Goal: Transaction & Acquisition: Purchase product/service

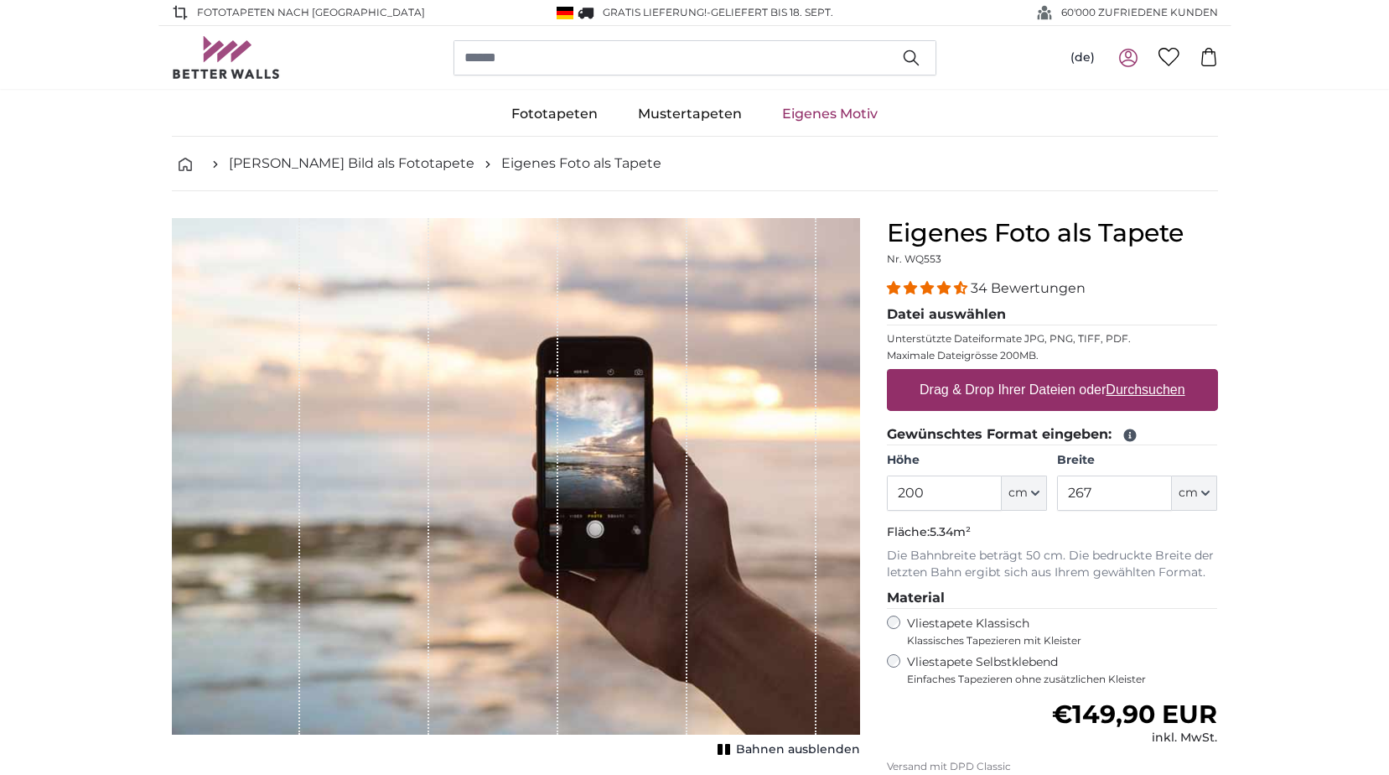
scroll to position [84, 0]
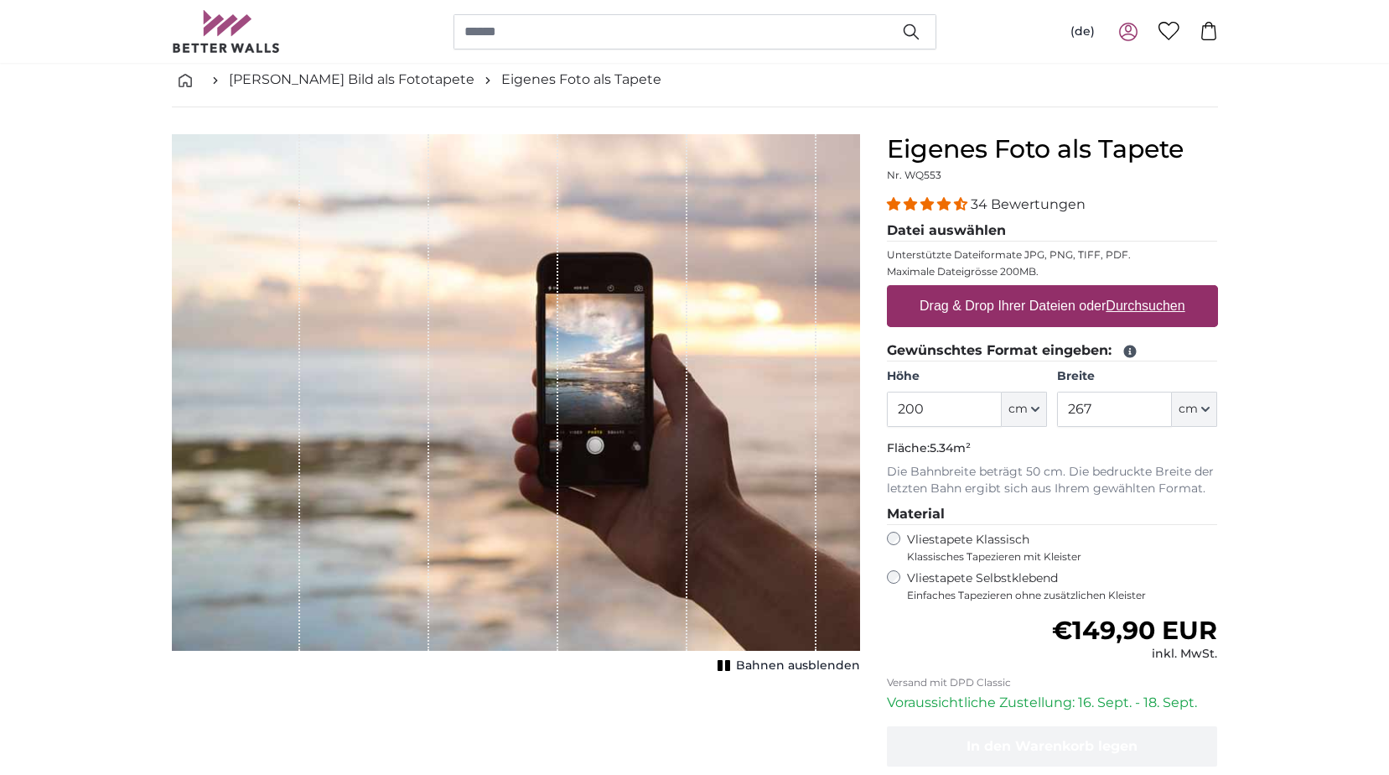
click at [946, 297] on label "Drag & Drop Ihrer Dateien oder Durchsuchen" at bounding box center [1052, 306] width 279 height 34
click at [946, 290] on input "Drag & Drop Ihrer Dateien oder Durchsuchen" at bounding box center [1052, 287] width 331 height 5
type input "**********"
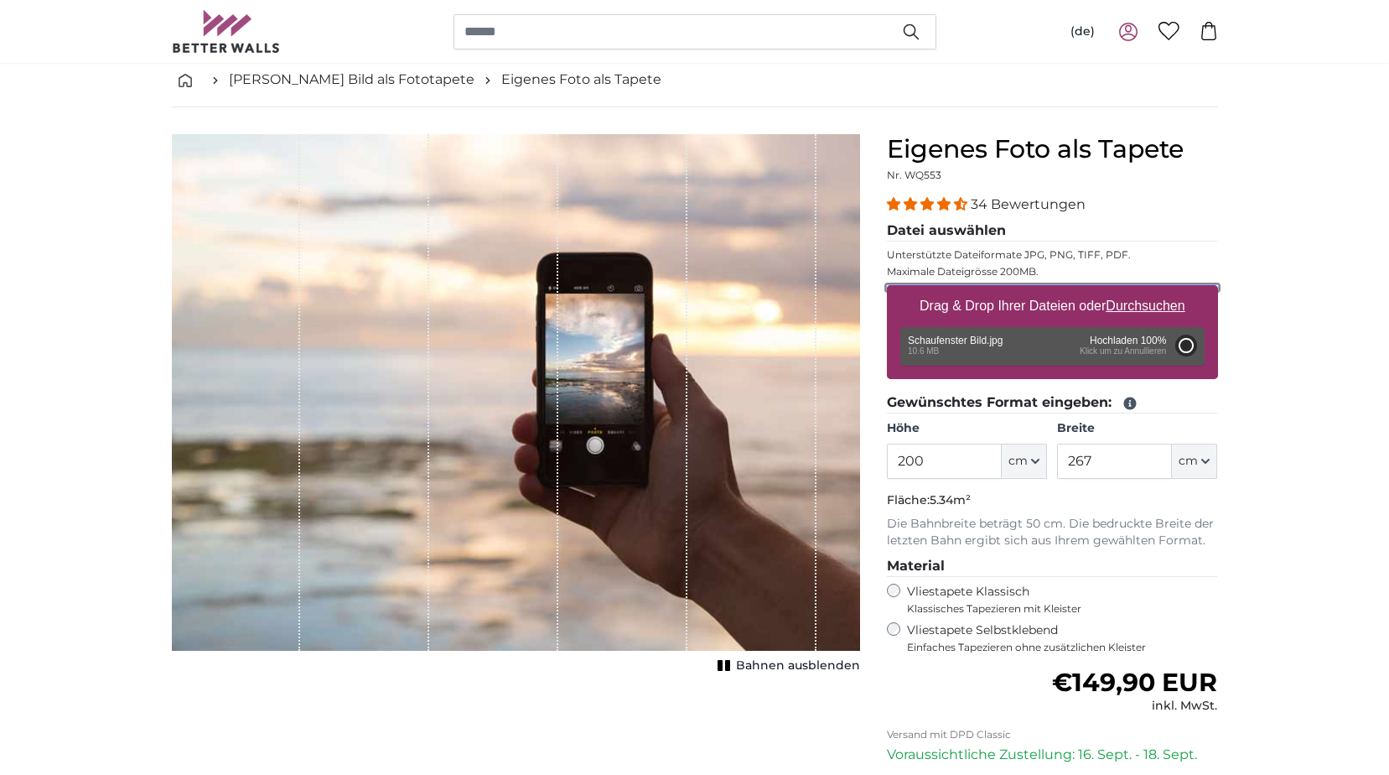
type input "214"
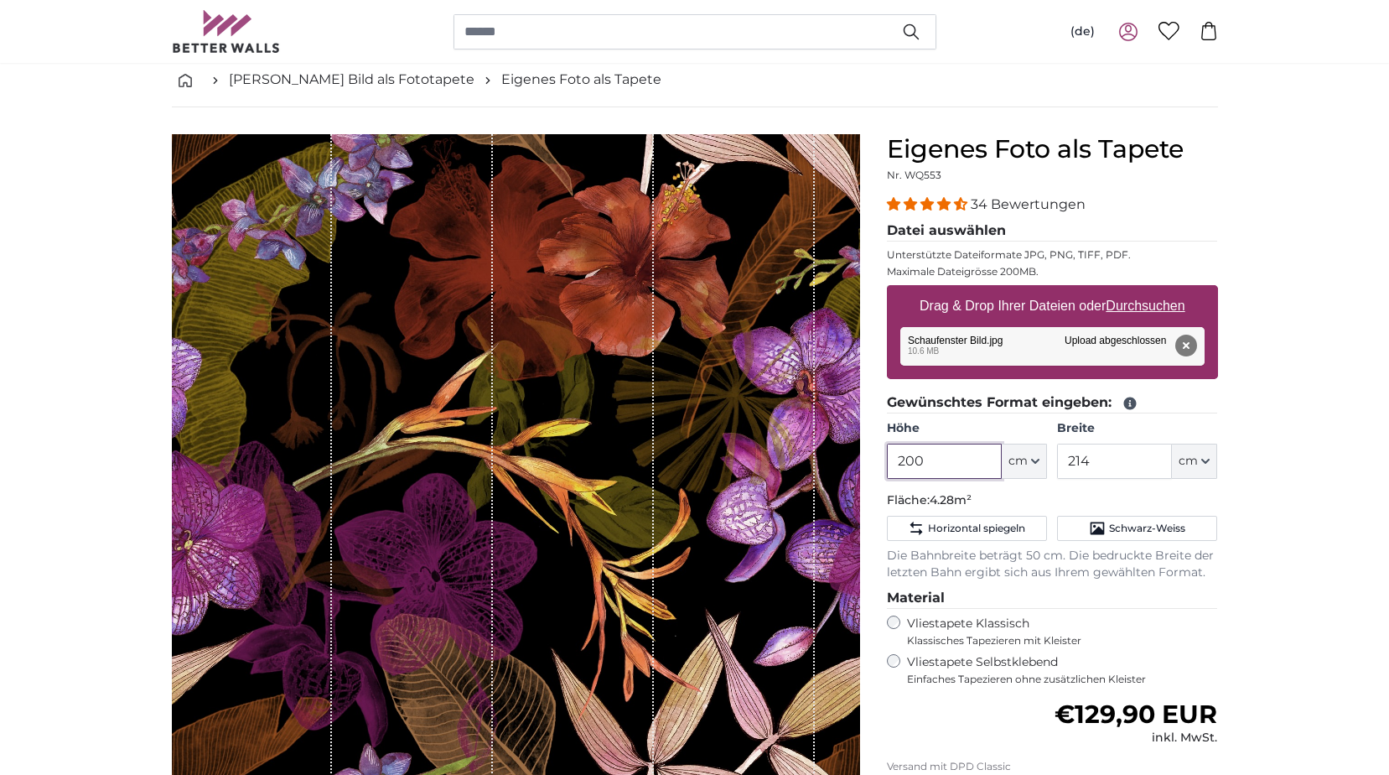
click at [953, 461] on input "200" at bounding box center [944, 460] width 115 height 35
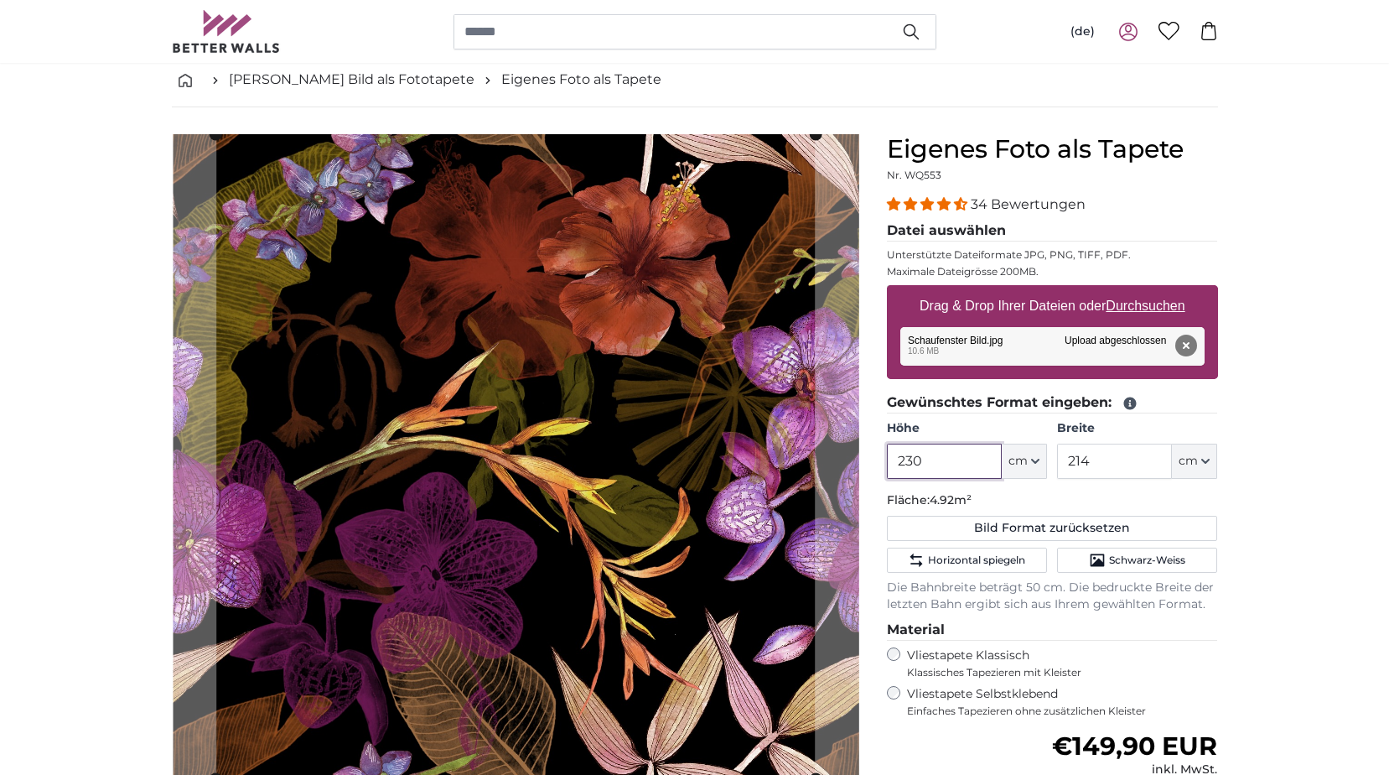
type input "230"
click at [1117, 469] on input "214" at bounding box center [1114, 460] width 115 height 35
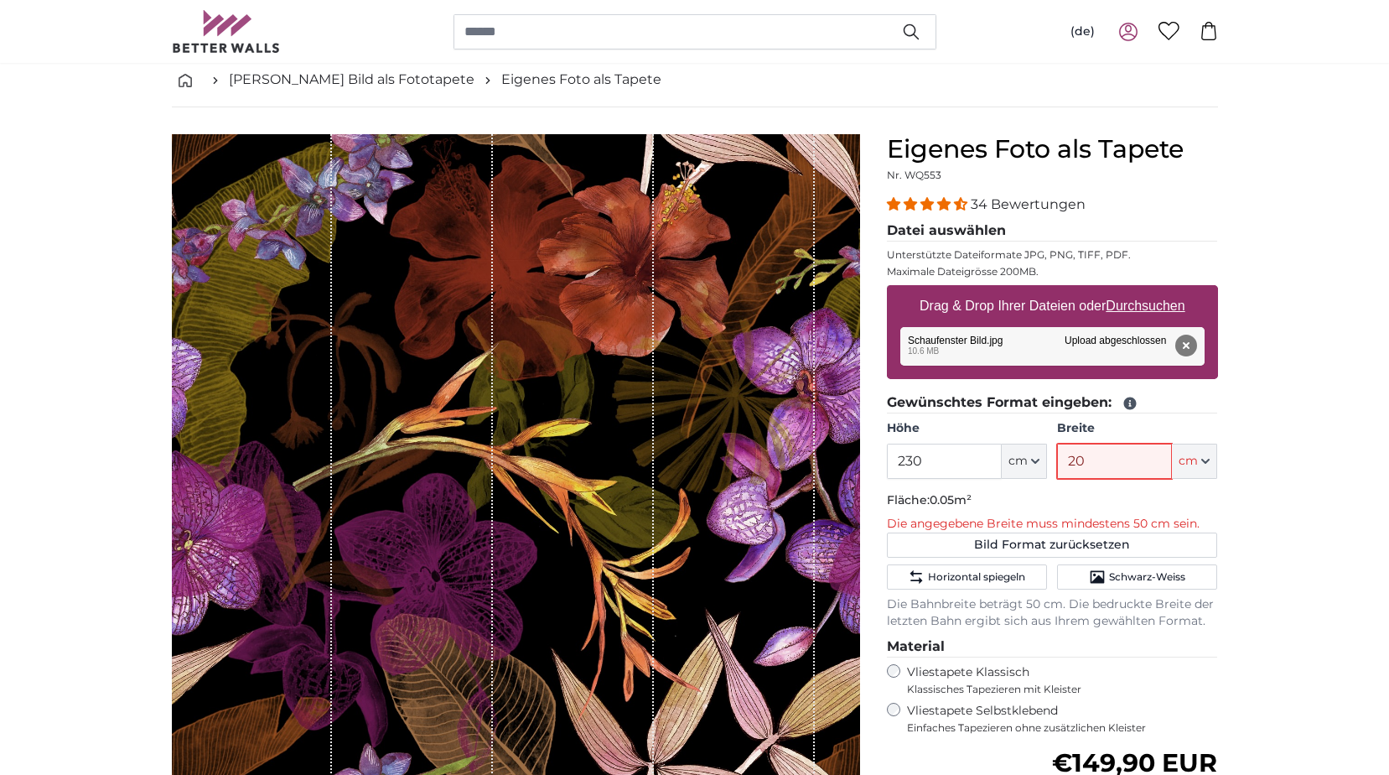
type input "200"
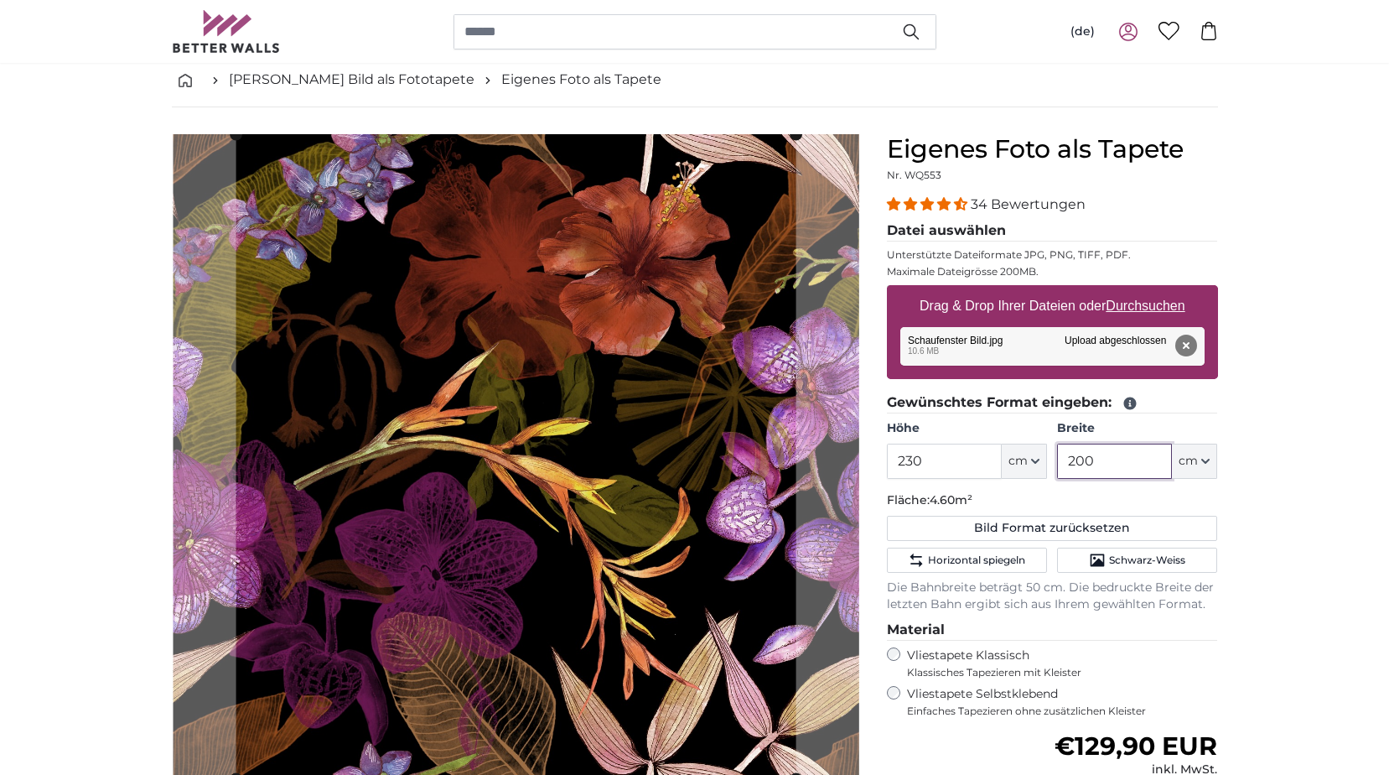
click at [0, 0] on slot at bounding box center [0, 0] width 0 height 0
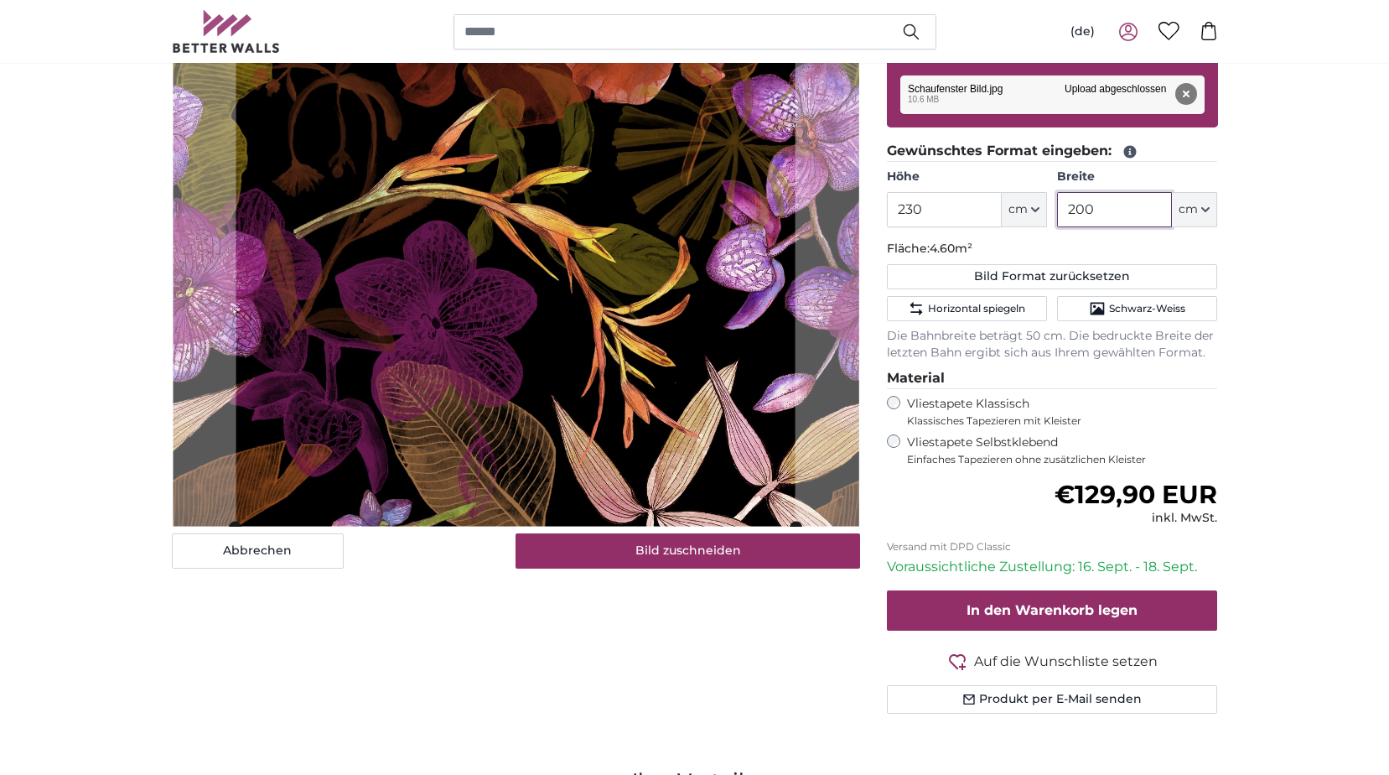
scroll to position [251, 0]
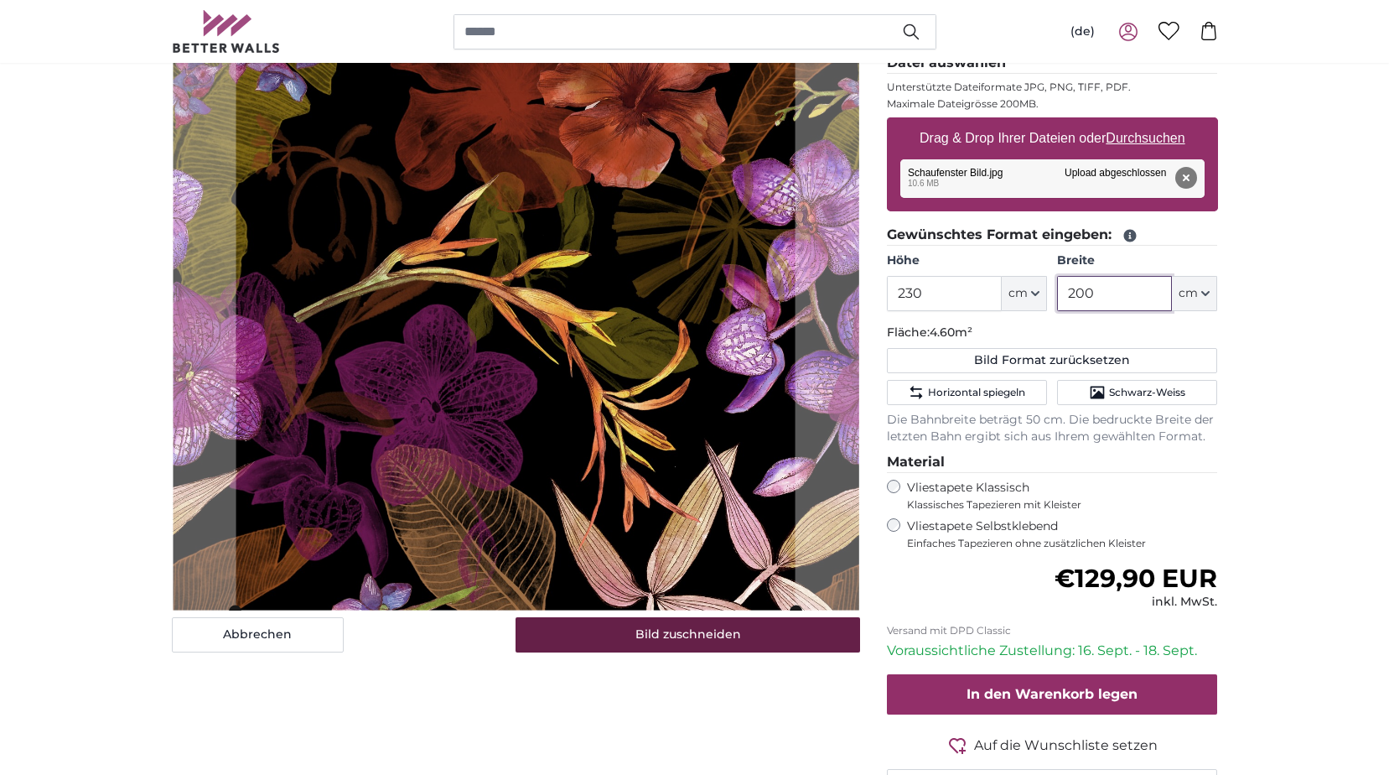
type input "200"
click at [687, 635] on button "Bild zuschneiden" at bounding box center [688, 634] width 345 height 35
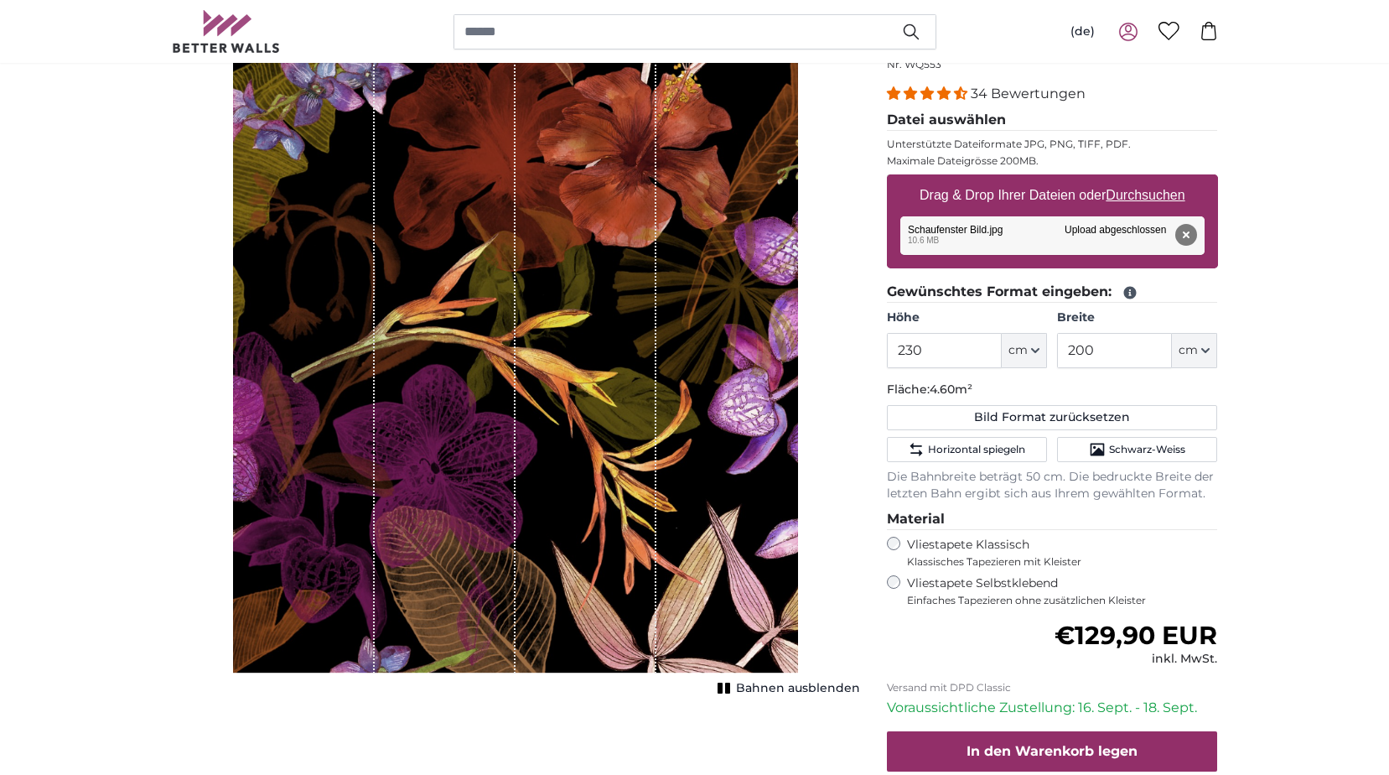
scroll to position [168, 0]
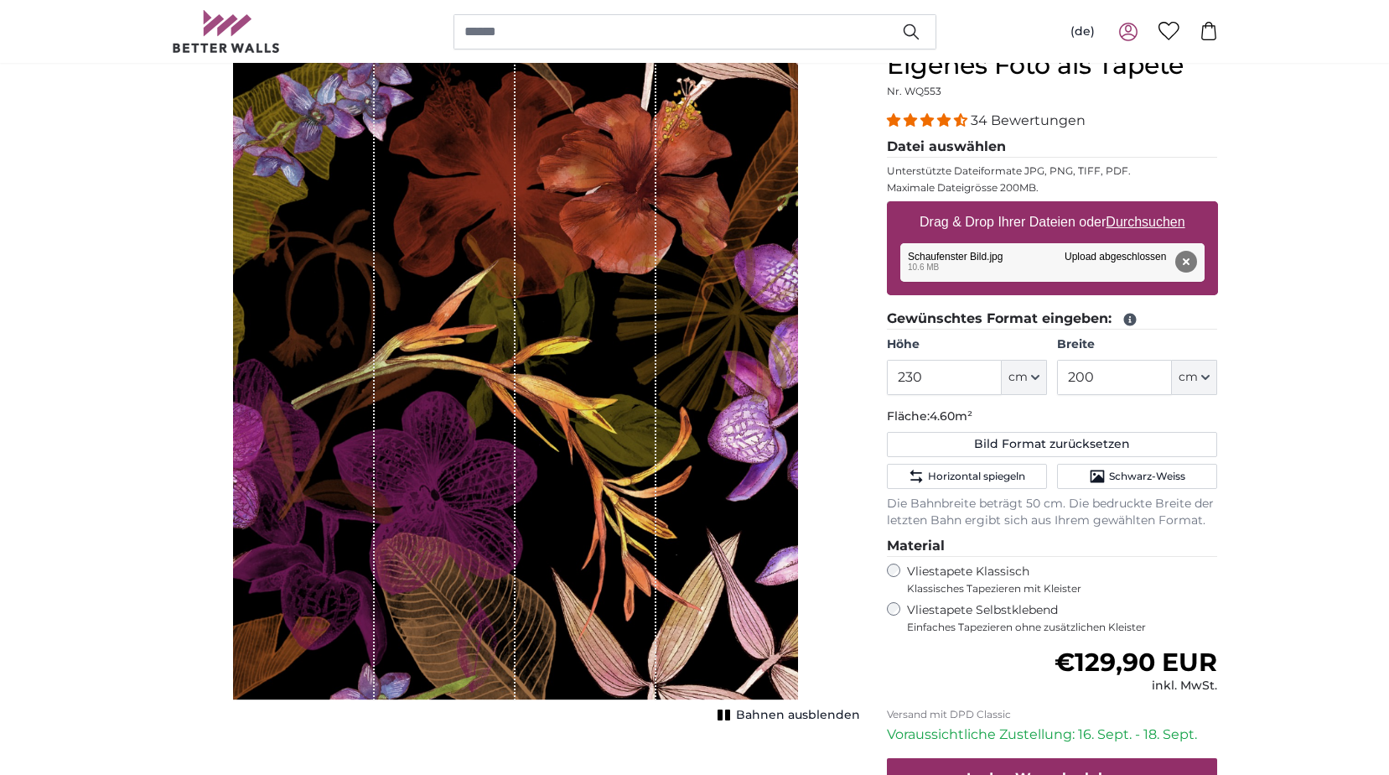
click at [230, 433] on div "Bahnen ausblenden" at bounding box center [516, 385] width 688 height 671
click at [232, 391] on div "Bahnen ausblenden" at bounding box center [516, 385] width 688 height 671
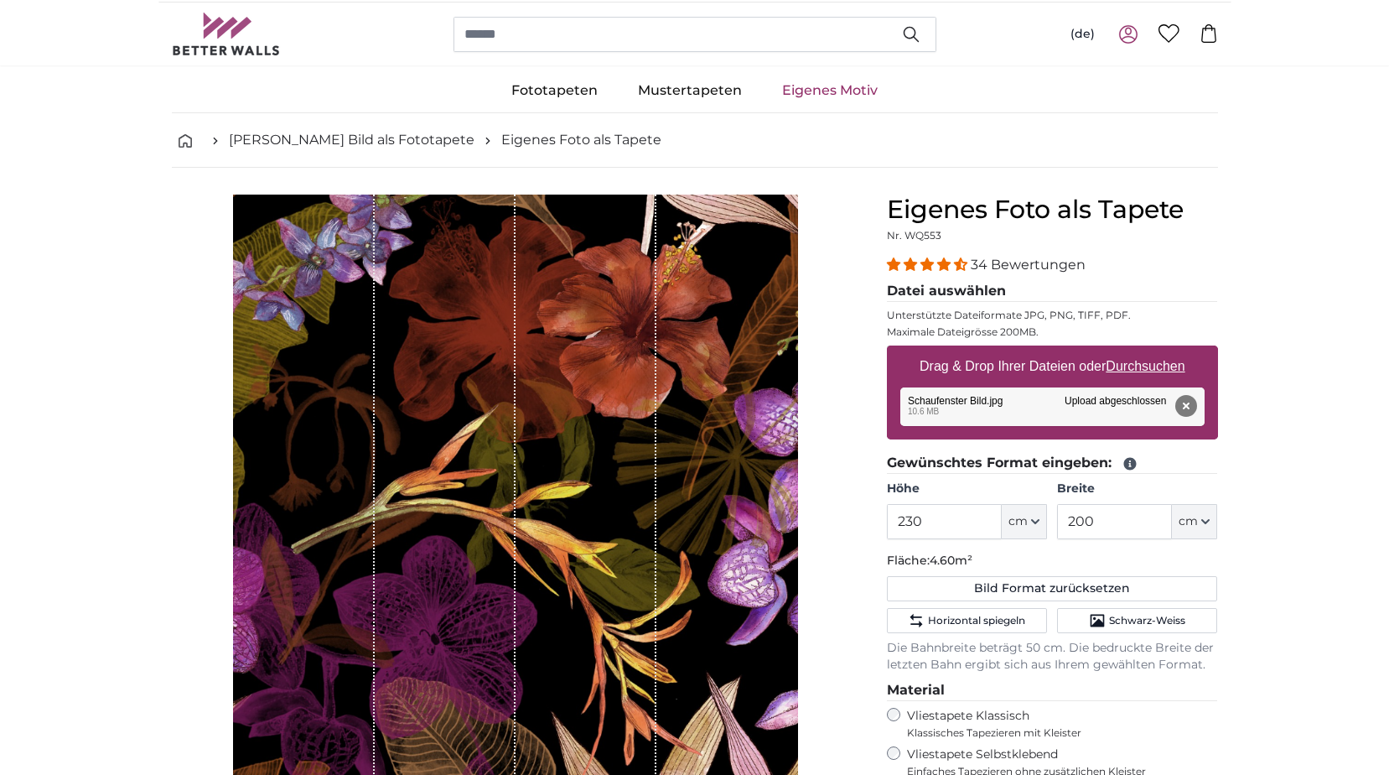
scroll to position [0, 0]
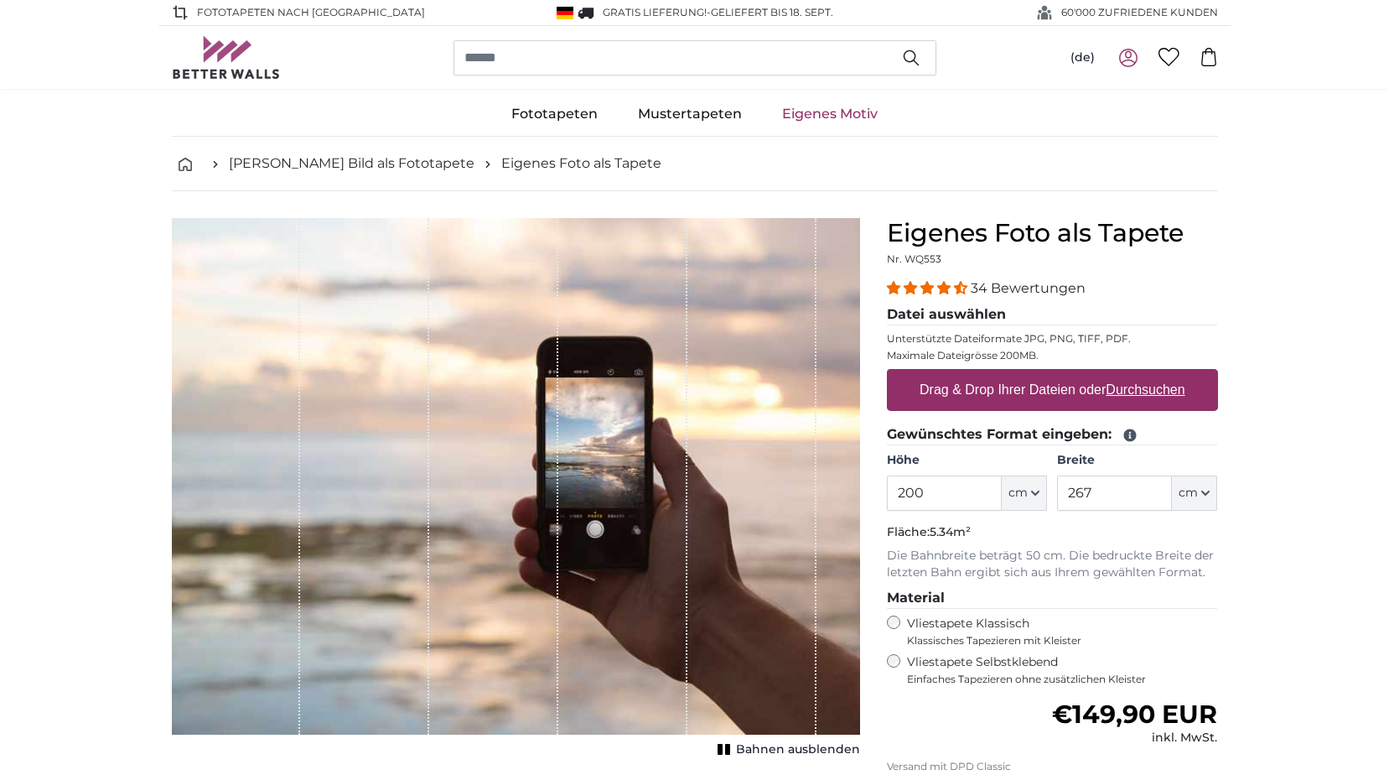
click at [1025, 386] on label "Drag & Drop Ihrer Dateien oder Durchsuchen" at bounding box center [1052, 390] width 279 height 34
click at [1025, 374] on input "Drag & Drop Ihrer Dateien oder Durchsuchen" at bounding box center [1052, 371] width 331 height 5
type input "**********"
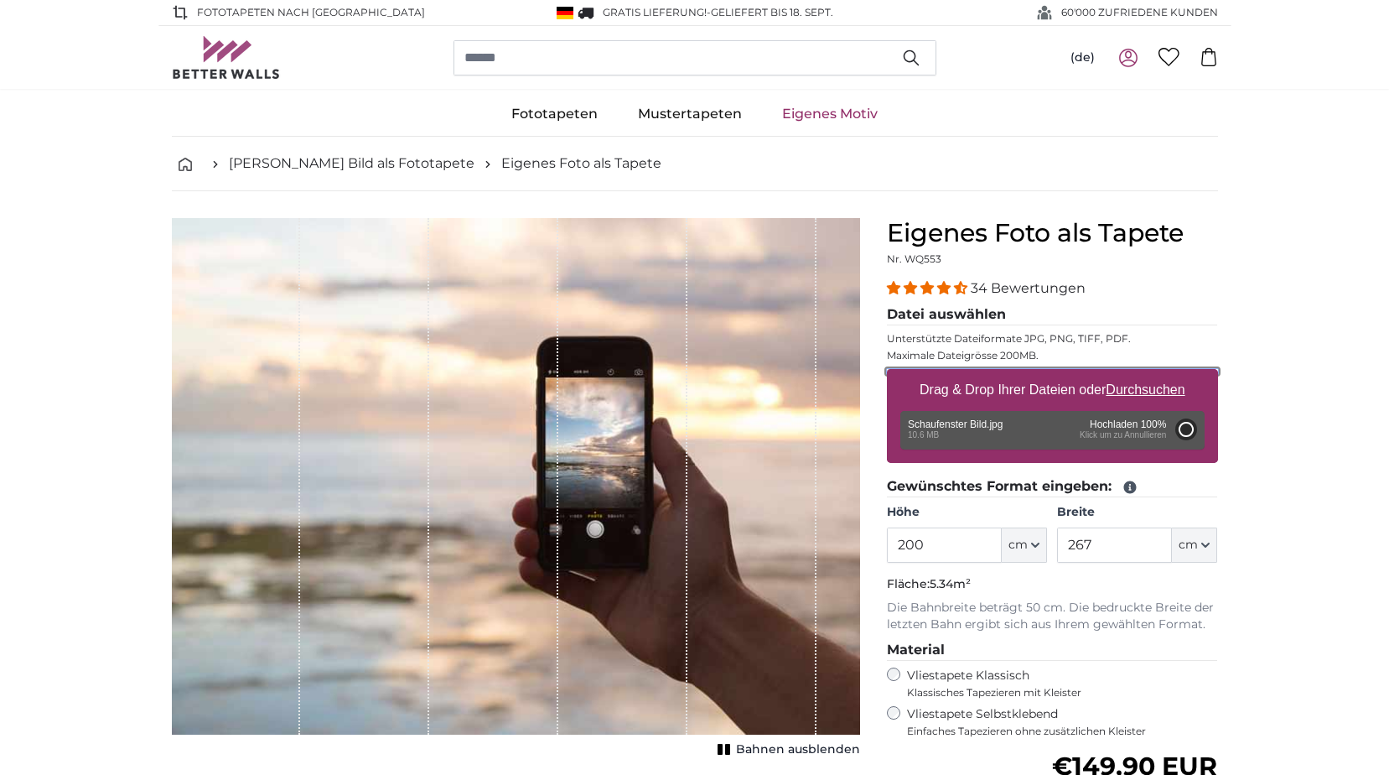
type input "214"
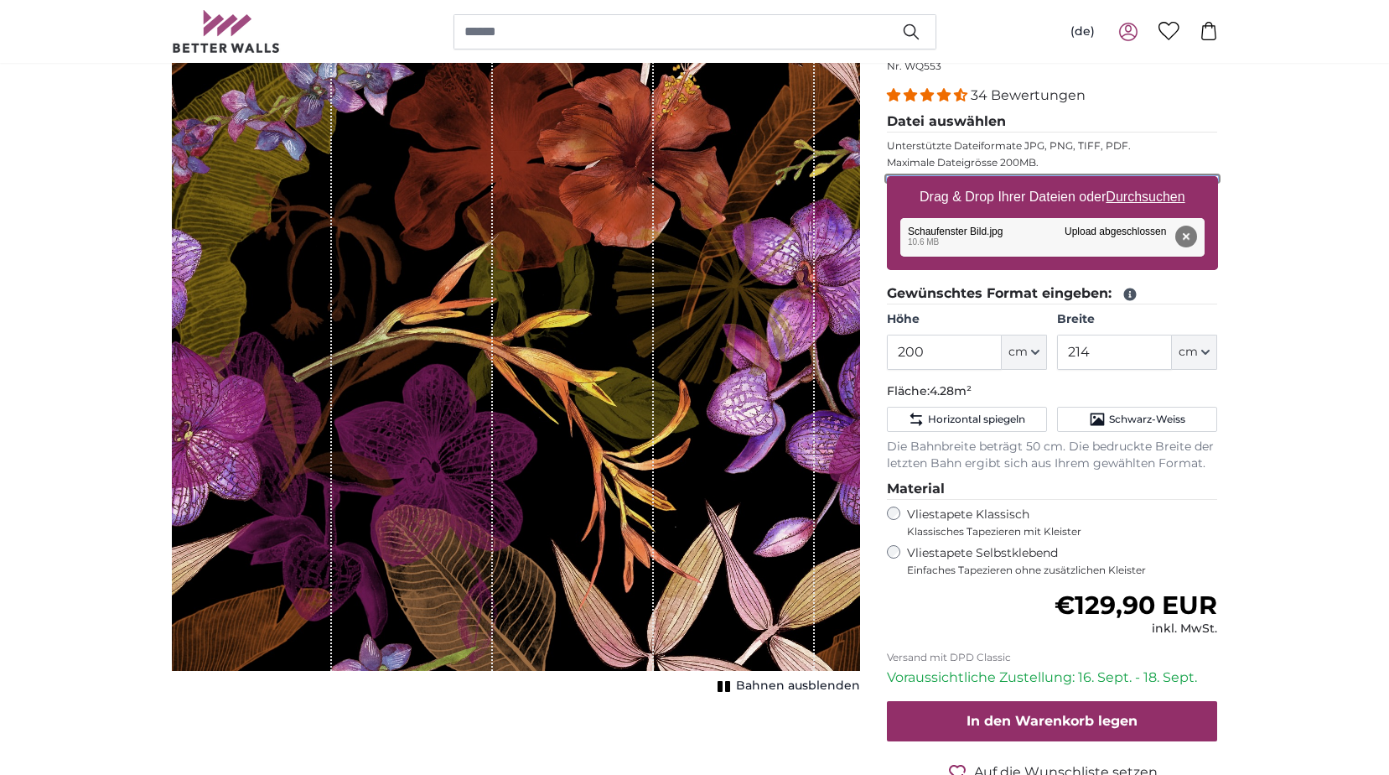
scroll to position [168, 0]
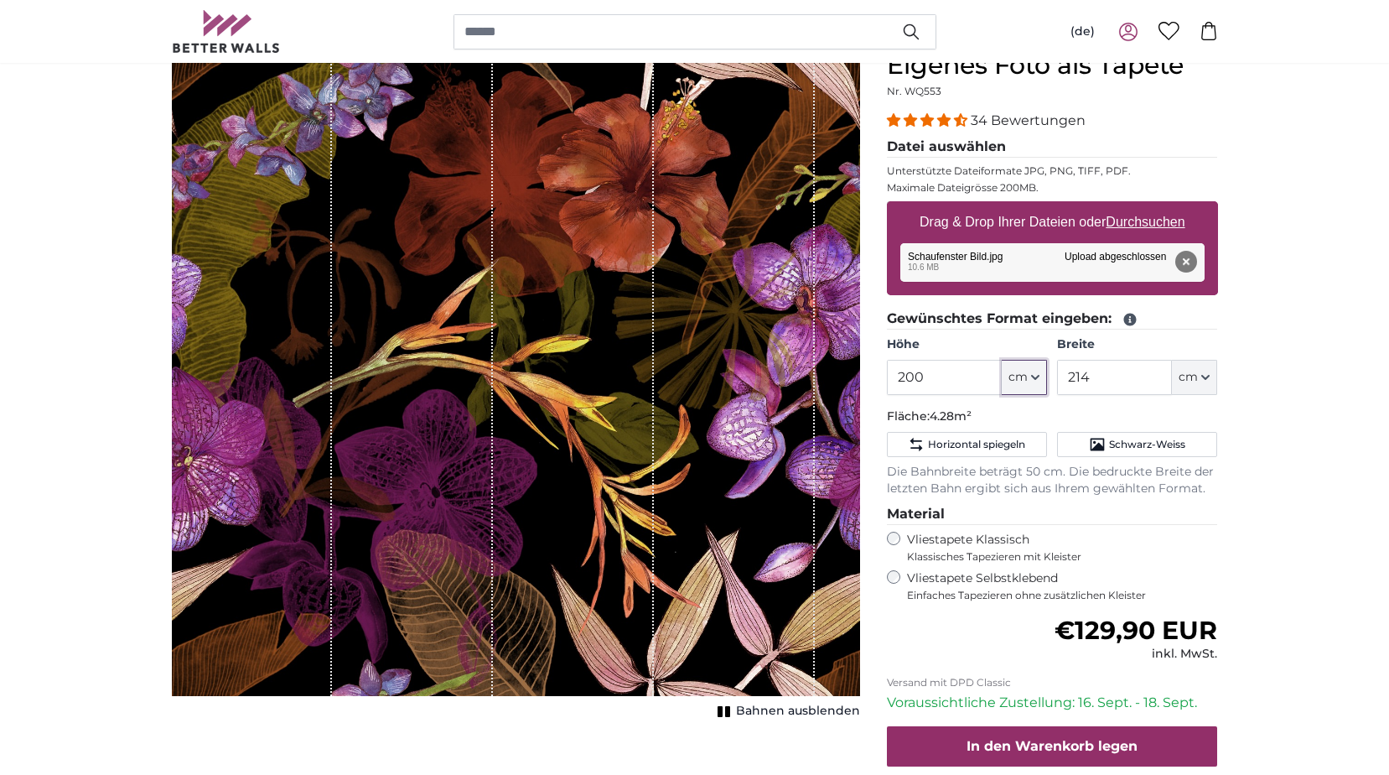
click at [1026, 376] on span "cm" at bounding box center [1017, 377] width 19 height 17
click at [932, 381] on input "200" at bounding box center [944, 377] width 115 height 35
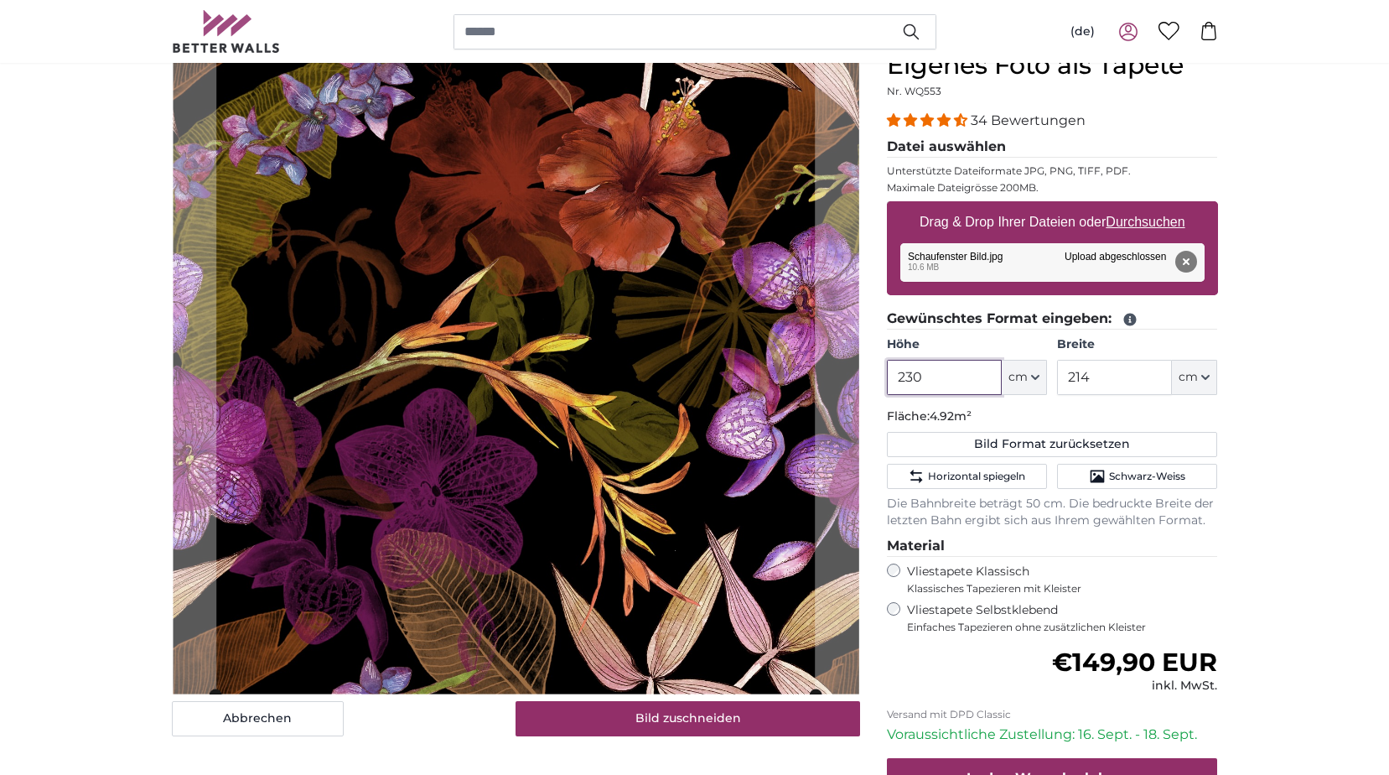
type input "230"
click at [1099, 379] on input "214" at bounding box center [1114, 377] width 115 height 35
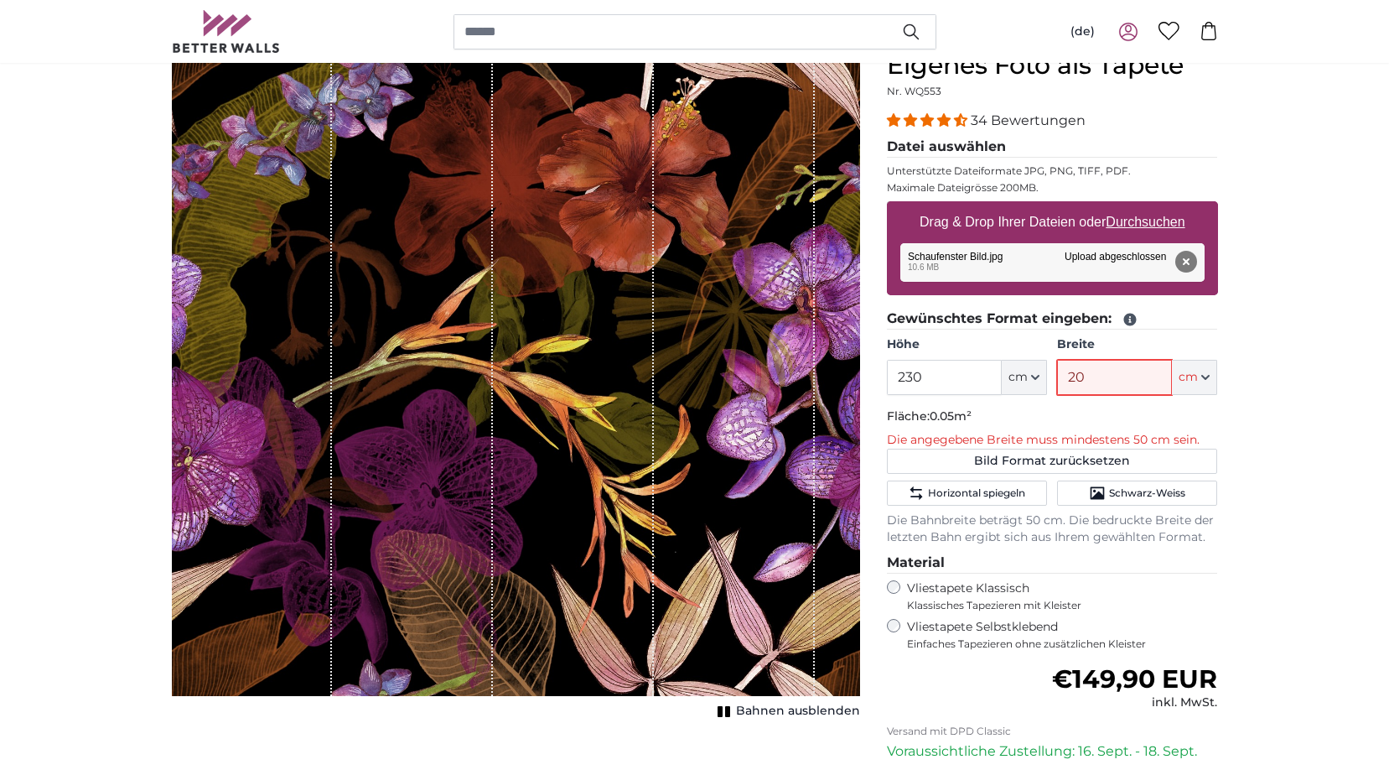
type input "200"
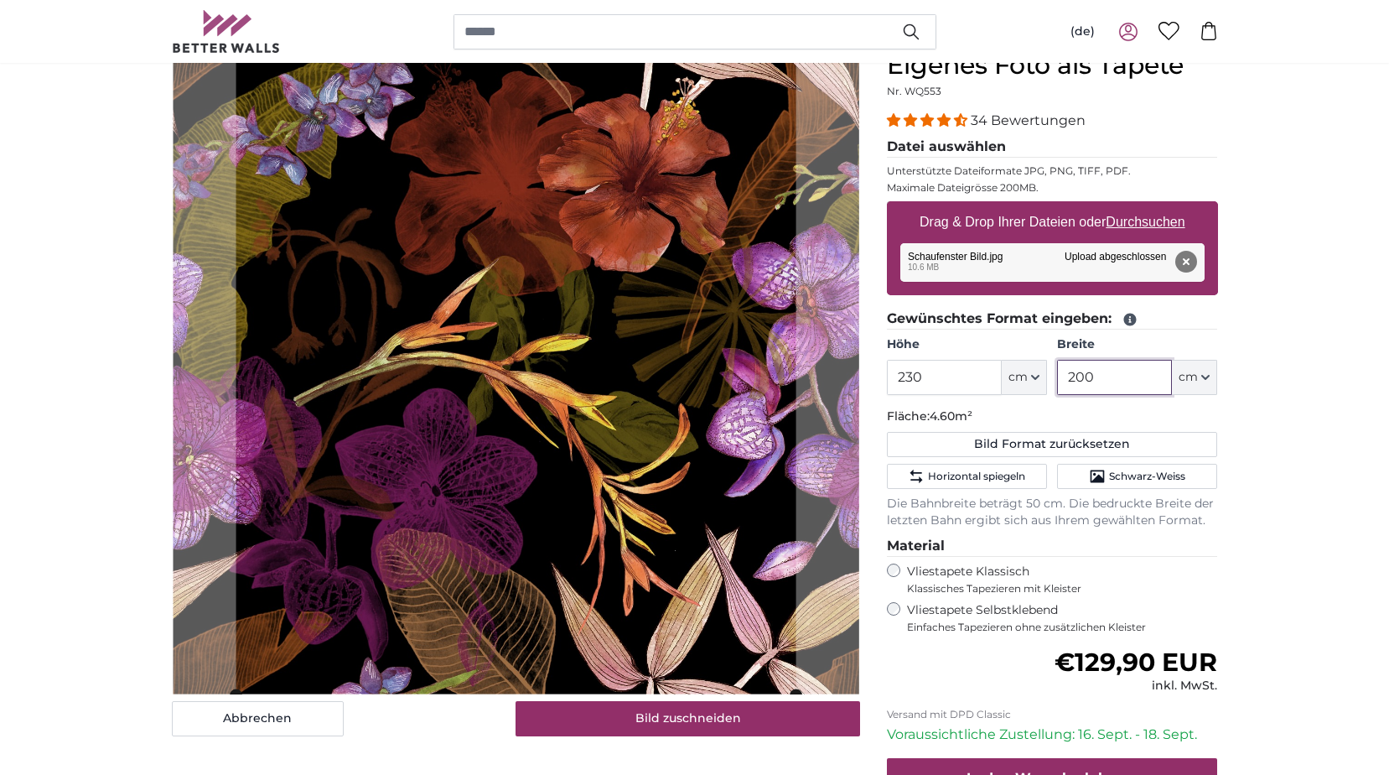
click at [877, 454] on product-detail "Abbrechen Bild zuschneiden Bahnen ausblenden Eigenes Foto als Tapete Nr. WQ553 …" at bounding box center [694, 472] width 1073 height 898
click at [0, 0] on slot at bounding box center [0, 0] width 0 height 0
click at [869, 458] on div "Abbrechen Bild zuschneiden Bahnen ausblenden" at bounding box center [515, 485] width 715 height 871
click at [0, 0] on slot at bounding box center [0, 0] width 0 height 0
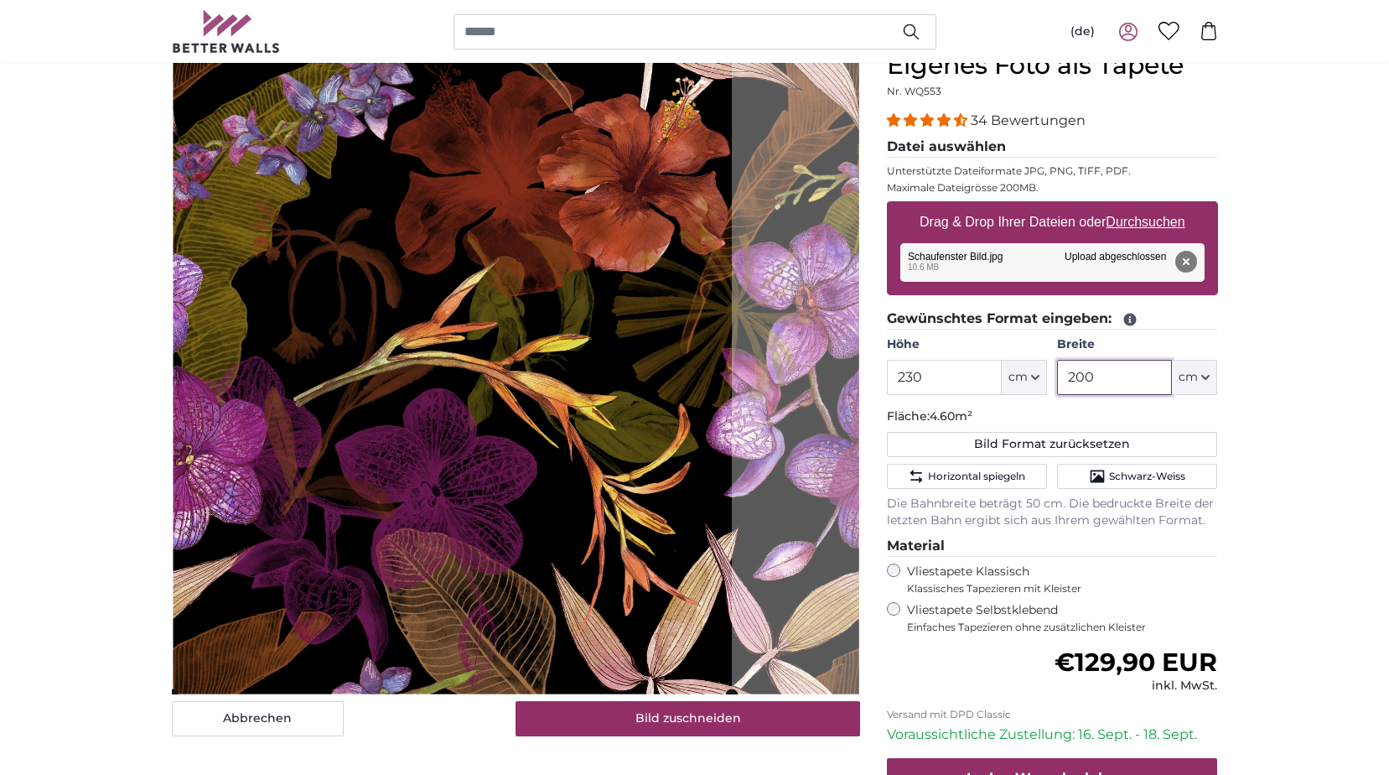
click at [711, 105] on cropper-handle at bounding box center [452, 372] width 560 height 644
click at [0, 0] on slot at bounding box center [0, 0] width 0 height 0
type input "200"
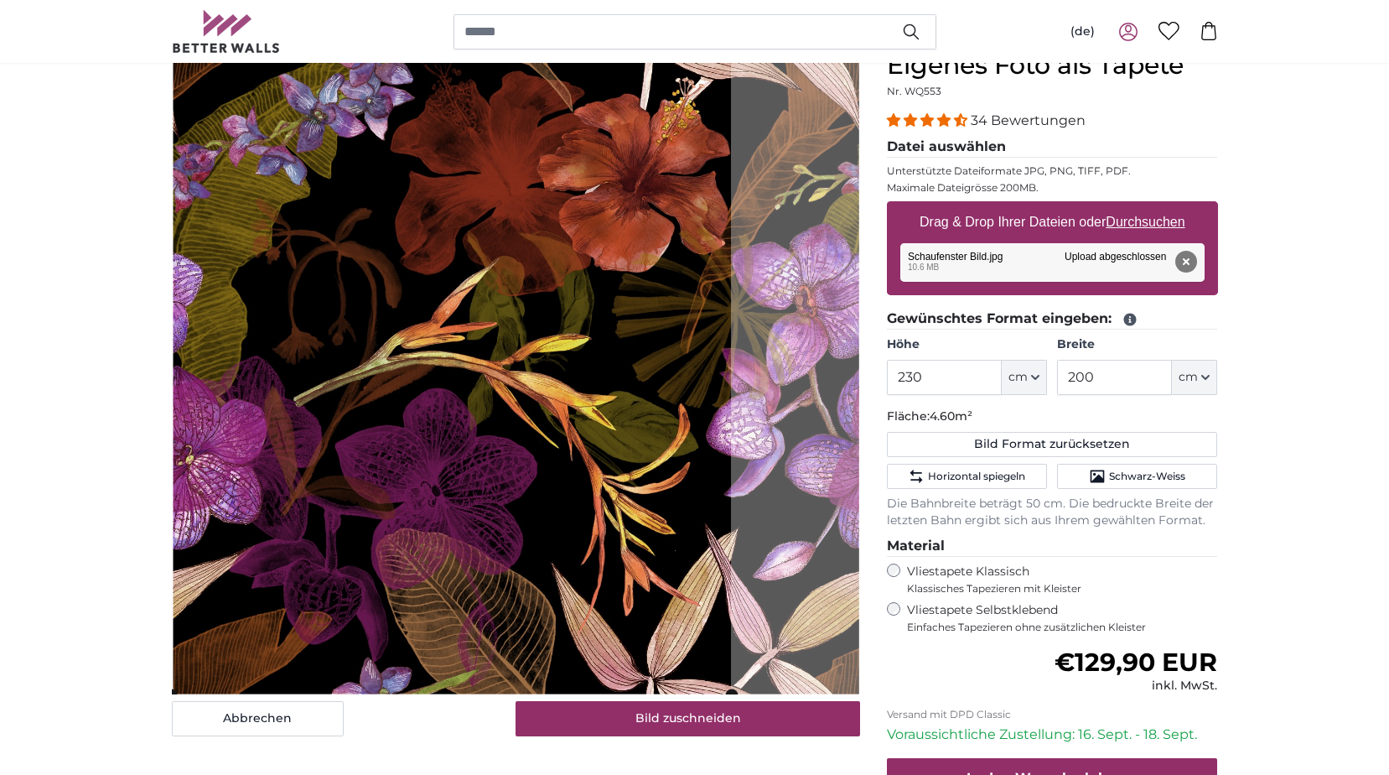
drag, startPoint x: 168, startPoint y: 392, endPoint x: 194, endPoint y: 392, distance: 25.1
click at [194, 392] on div "Abbrechen Bild zuschneiden Bahnen ausblenden" at bounding box center [515, 485] width 715 height 871
click at [728, 388] on cropper-handle at bounding box center [731, 372] width 13 height 644
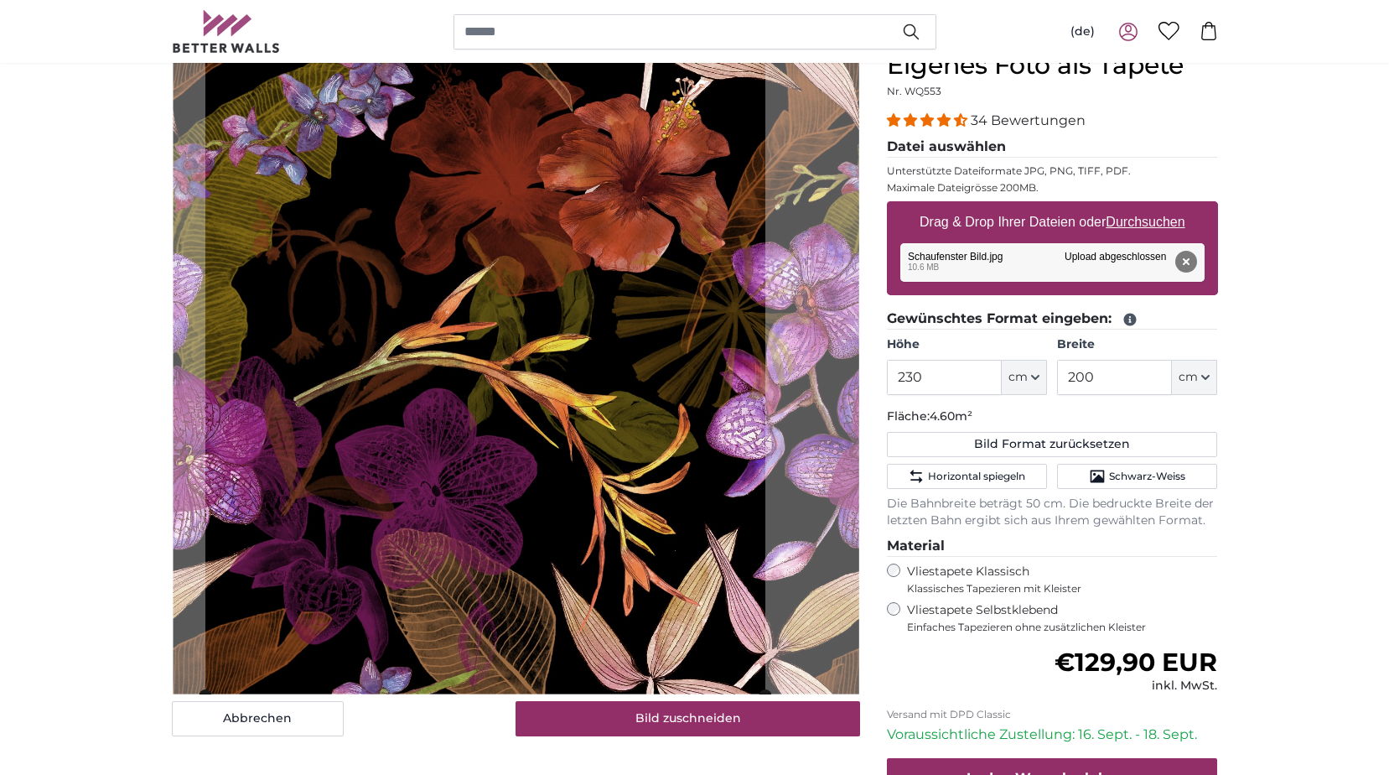
click at [756, 389] on cropper-handle at bounding box center [485, 373] width 560 height 644
click at [0, 0] on slot at bounding box center [0, 0] width 0 height 0
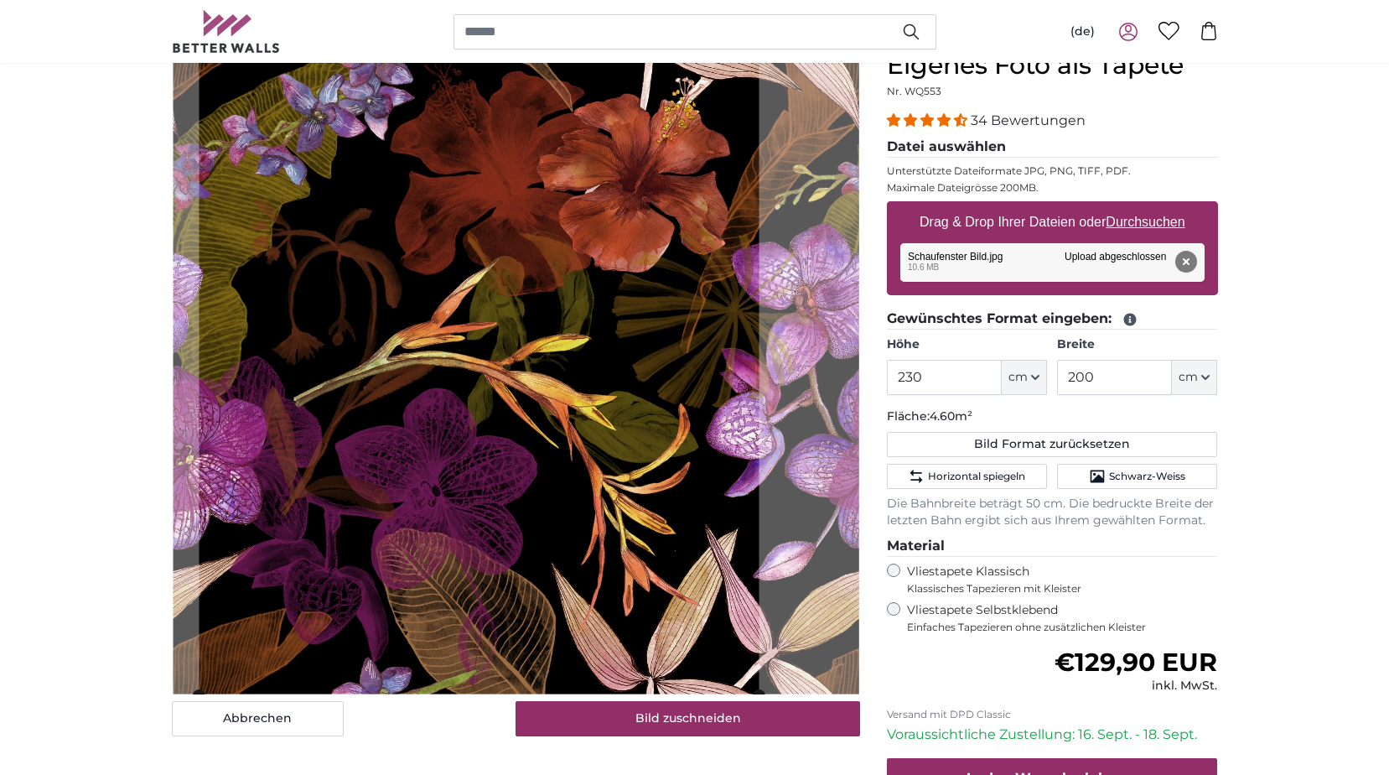
click at [752, 461] on cropper-handle at bounding box center [479, 373] width 560 height 644
click at [0, 0] on slot at bounding box center [0, 0] width 0 height 0
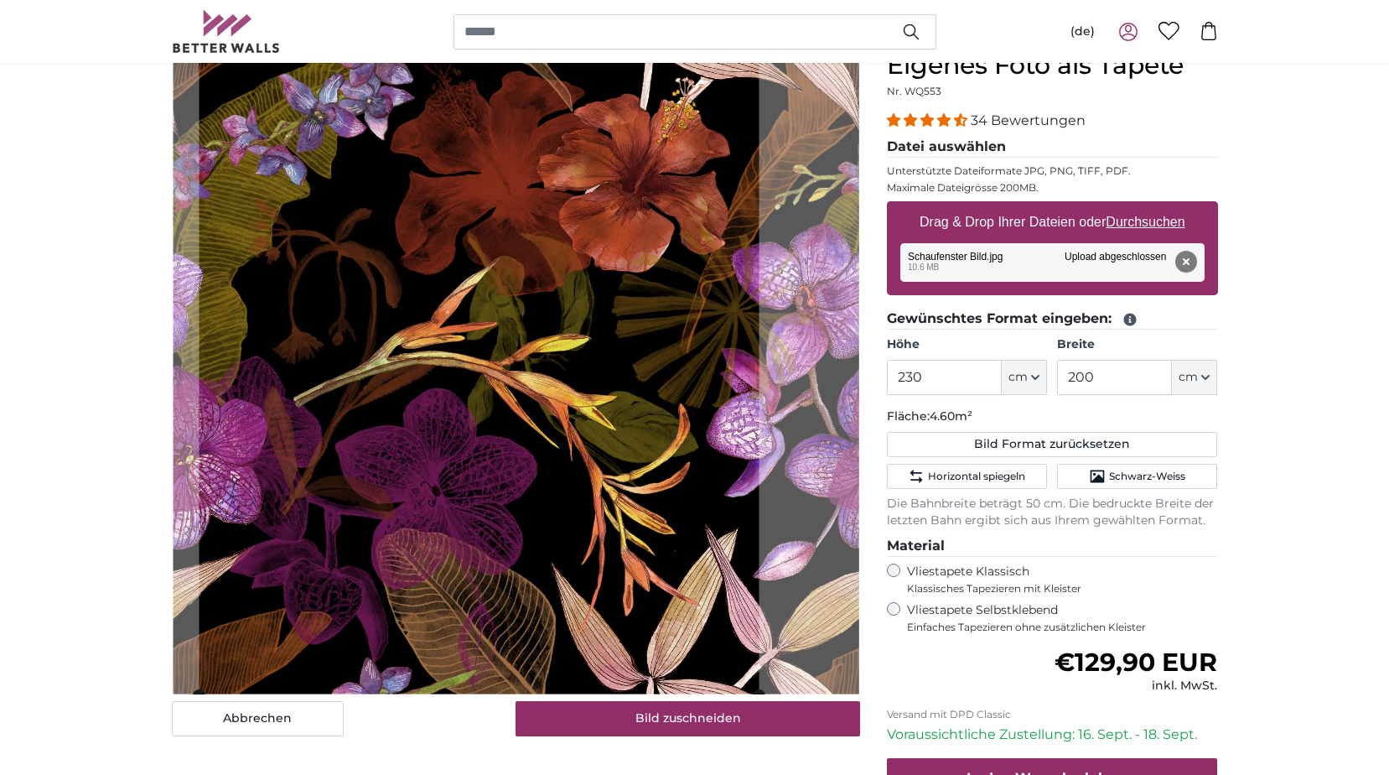
click at [0, 0] on slot at bounding box center [0, 0] width 0 height 0
click at [192, 402] on cropper-handle at bounding box center [198, 373] width 13 height 644
click at [0, 0] on slot at bounding box center [0, 0] width 0 height 0
click at [201, 313] on cropper-handle at bounding box center [198, 373] width 13 height 644
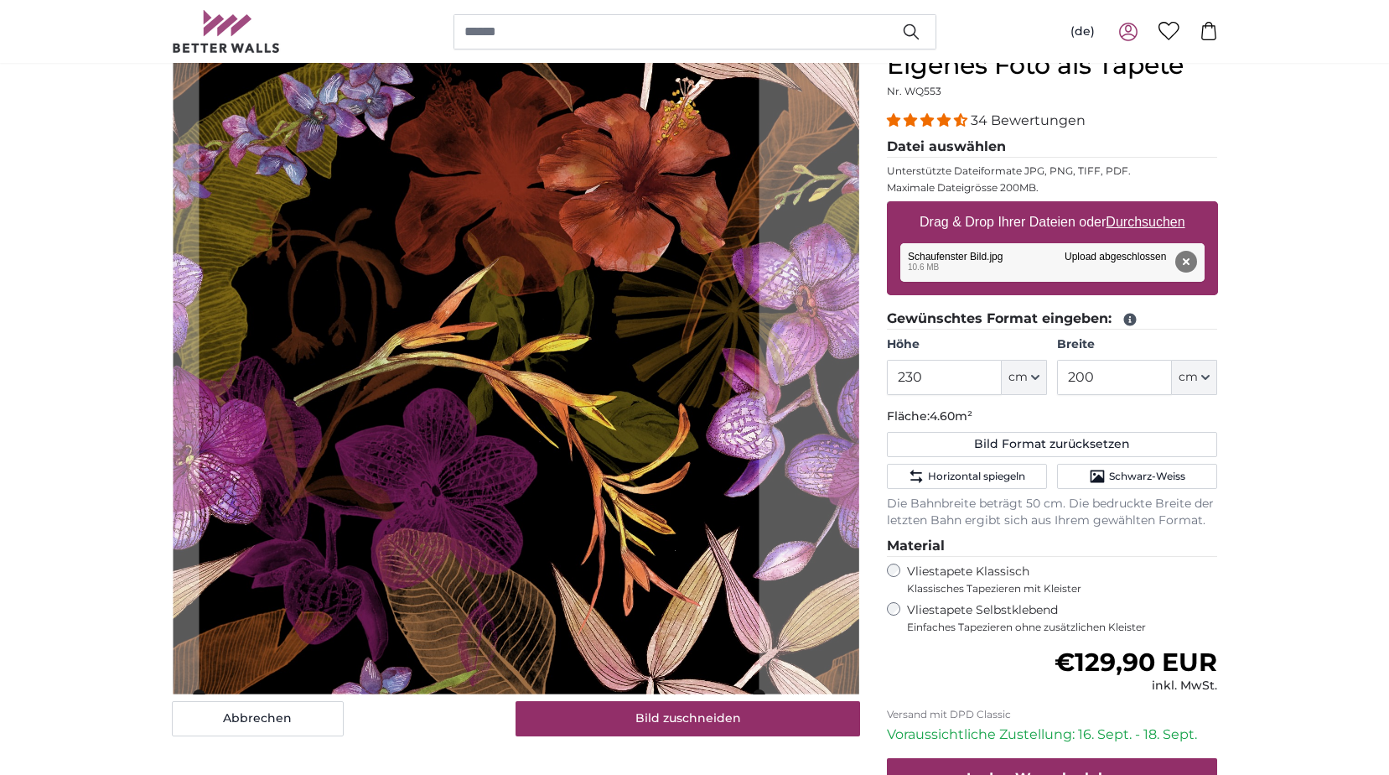
click at [0, 0] on slot at bounding box center [0, 0] width 0 height 0
click at [158, 319] on div "Abbrechen Bild zuschneiden Bahnen ausblenden" at bounding box center [515, 485] width 715 height 871
click at [167, 514] on div "Abbrechen Bild zuschneiden Bahnen ausblenden" at bounding box center [515, 485] width 715 height 871
click at [192, 490] on cropper-handle at bounding box center [198, 373] width 13 height 644
click at [166, 483] on div "Abbrechen Bild zuschneiden Bahnen ausblenden" at bounding box center [515, 485] width 715 height 871
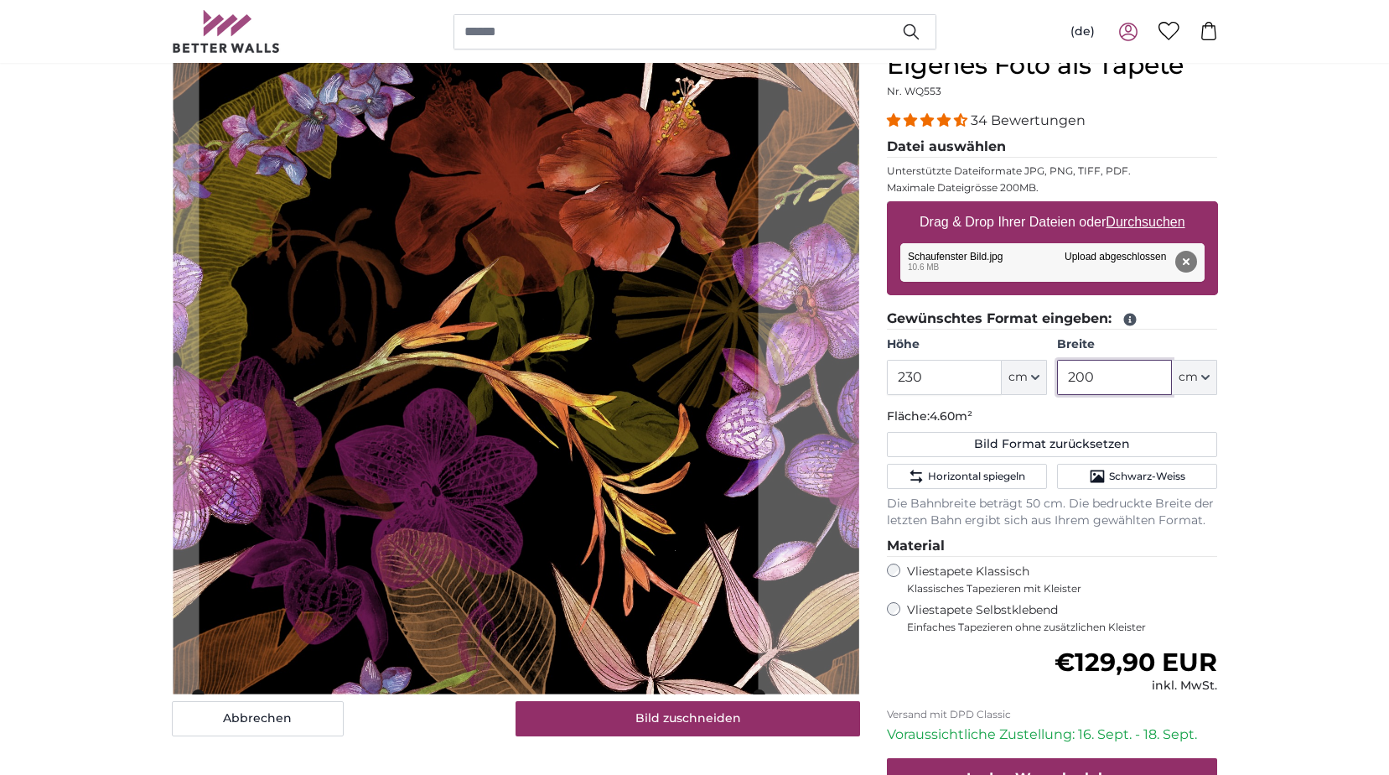
click at [1145, 376] on input "200" at bounding box center [1114, 377] width 115 height 35
click at [0, 0] on slot at bounding box center [0, 0] width 0 height 0
click at [168, 457] on div "Abbrechen Bild zuschneiden Bahnen ausblenden" at bounding box center [515, 485] width 715 height 871
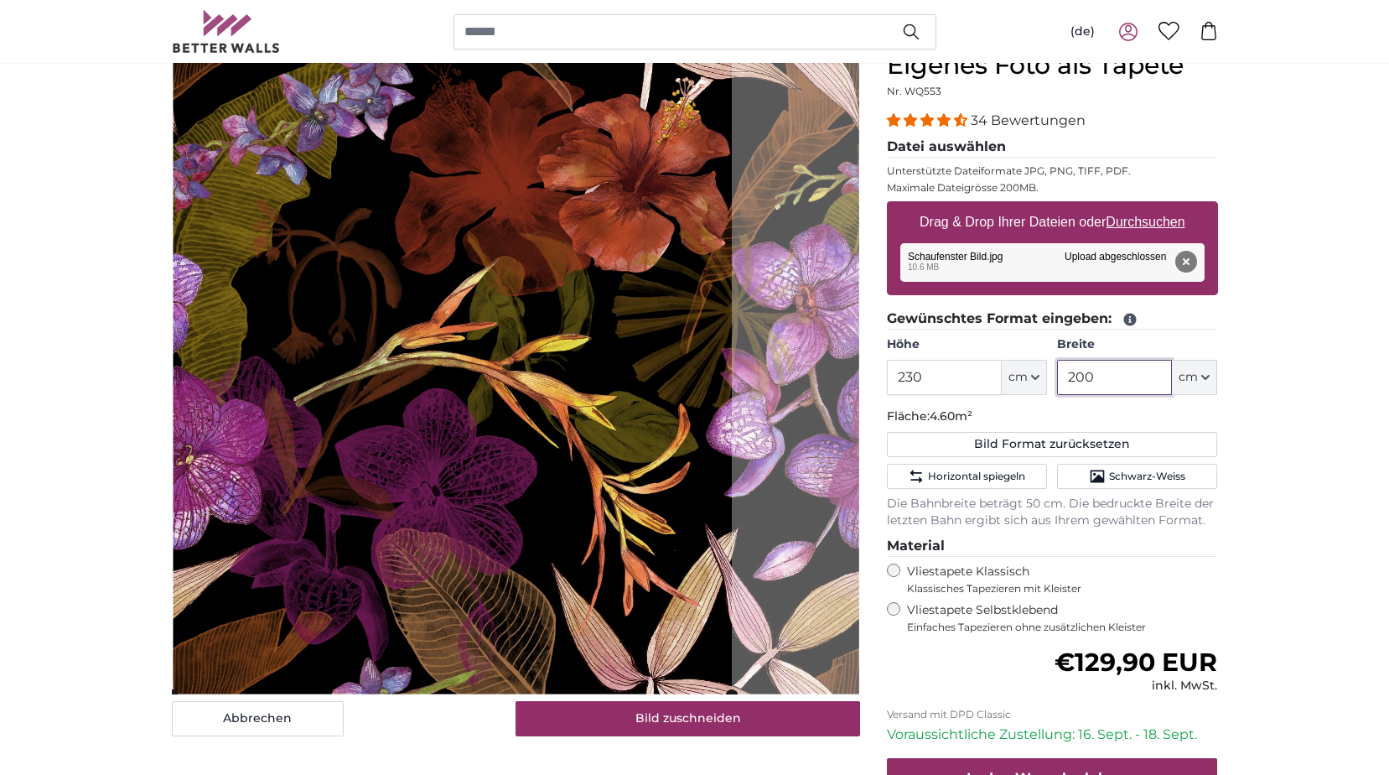
click at [656, 435] on cropper-handle at bounding box center [452, 373] width 560 height 644
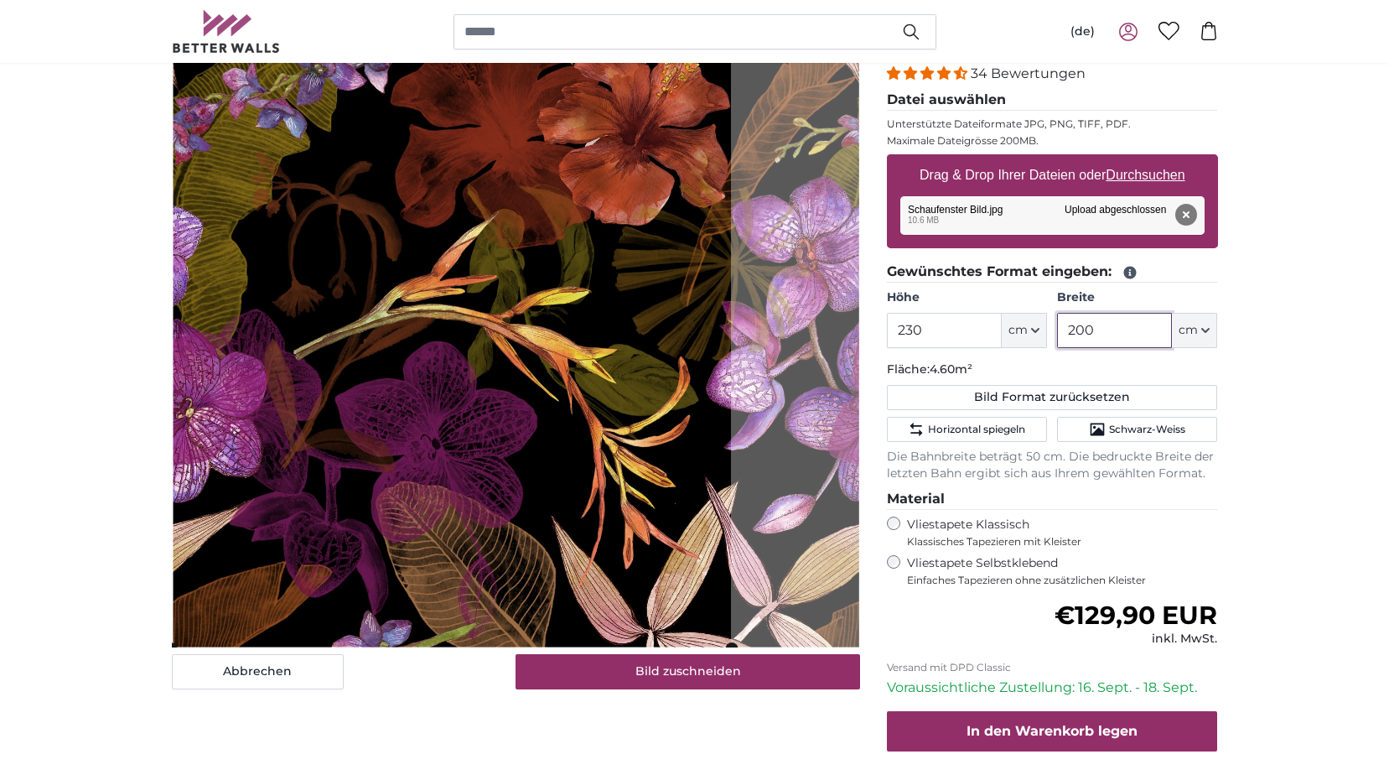
scroll to position [251, 0]
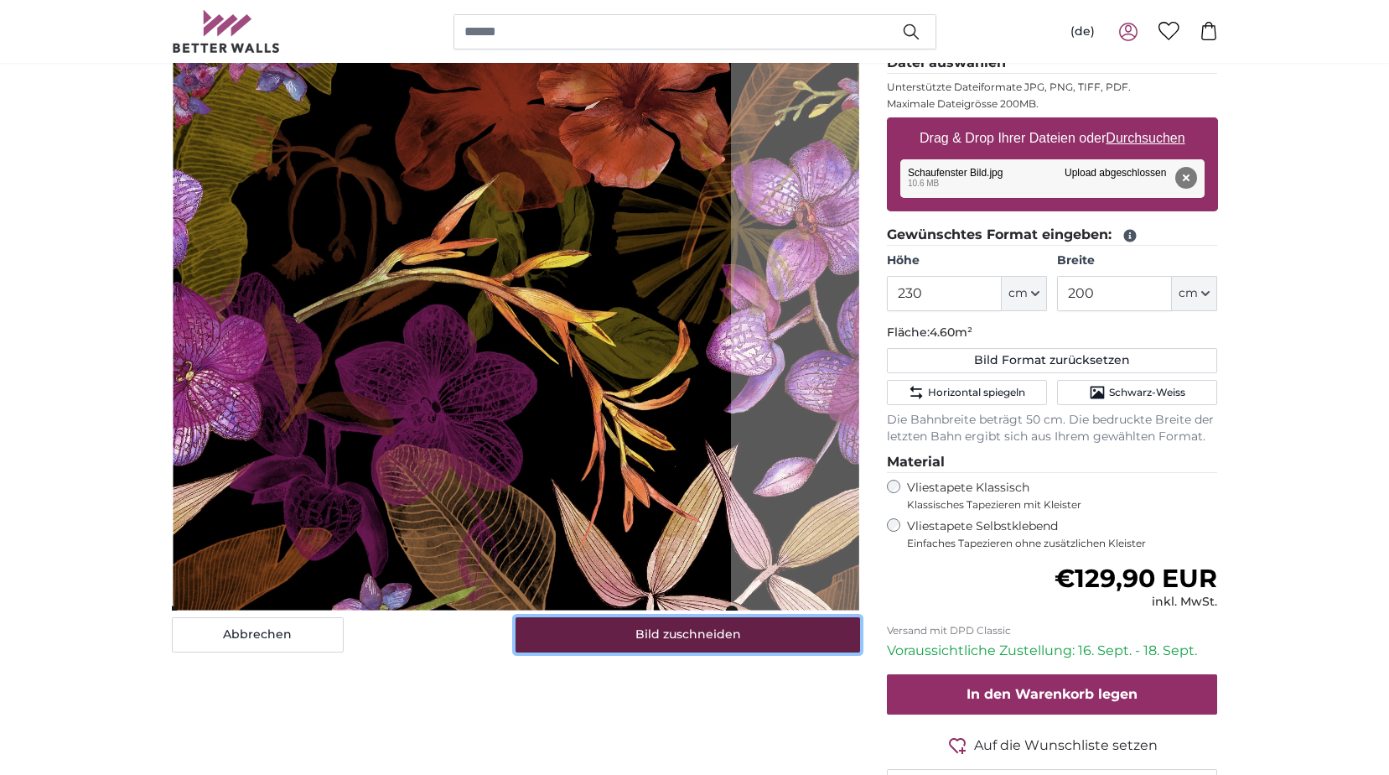
click at [738, 630] on button "Bild zuschneiden" at bounding box center [688, 634] width 345 height 35
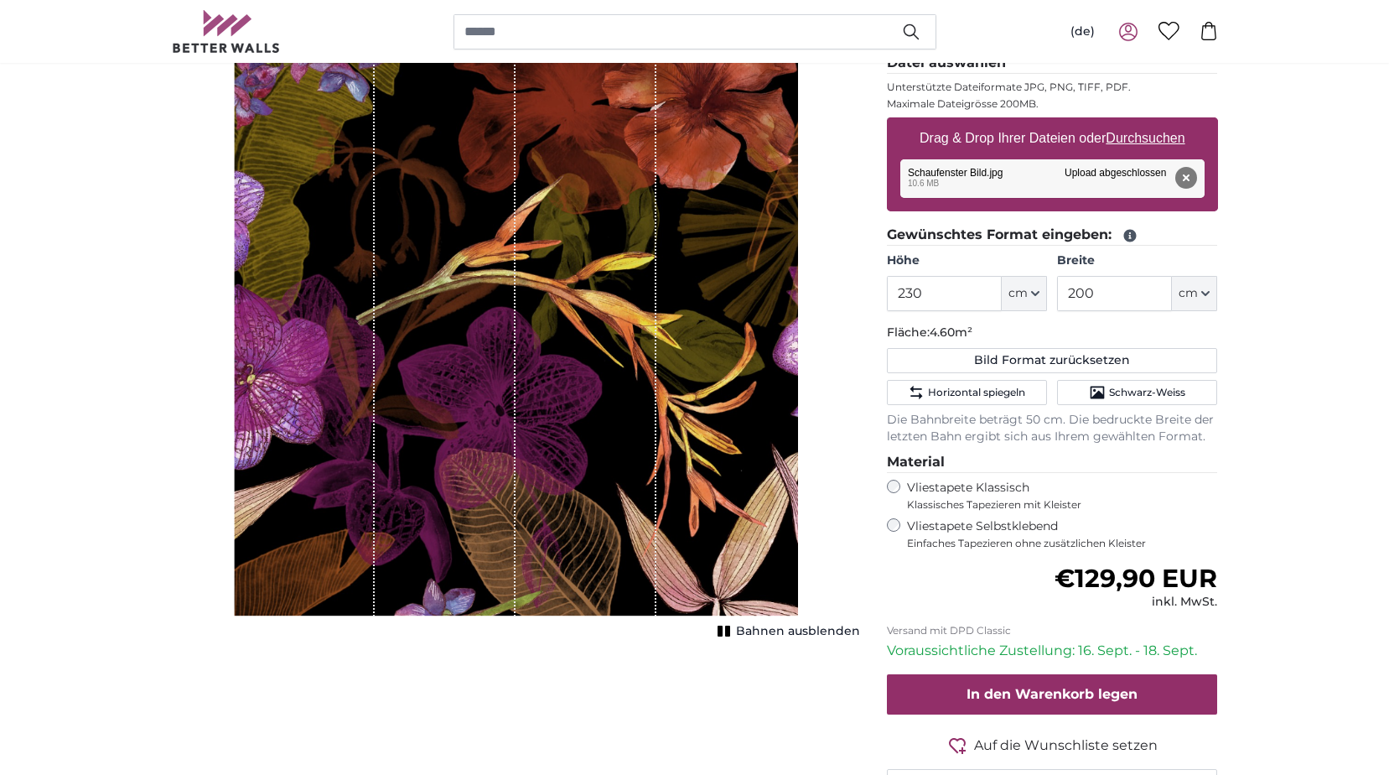
click at [239, 259] on div "1 of 1" at bounding box center [304, 291] width 141 height 650
click at [229, 260] on div "Bahnen ausblenden" at bounding box center [516, 301] width 688 height 671
click at [981, 390] on span "Horizontal spiegeln" at bounding box center [976, 392] width 97 height 13
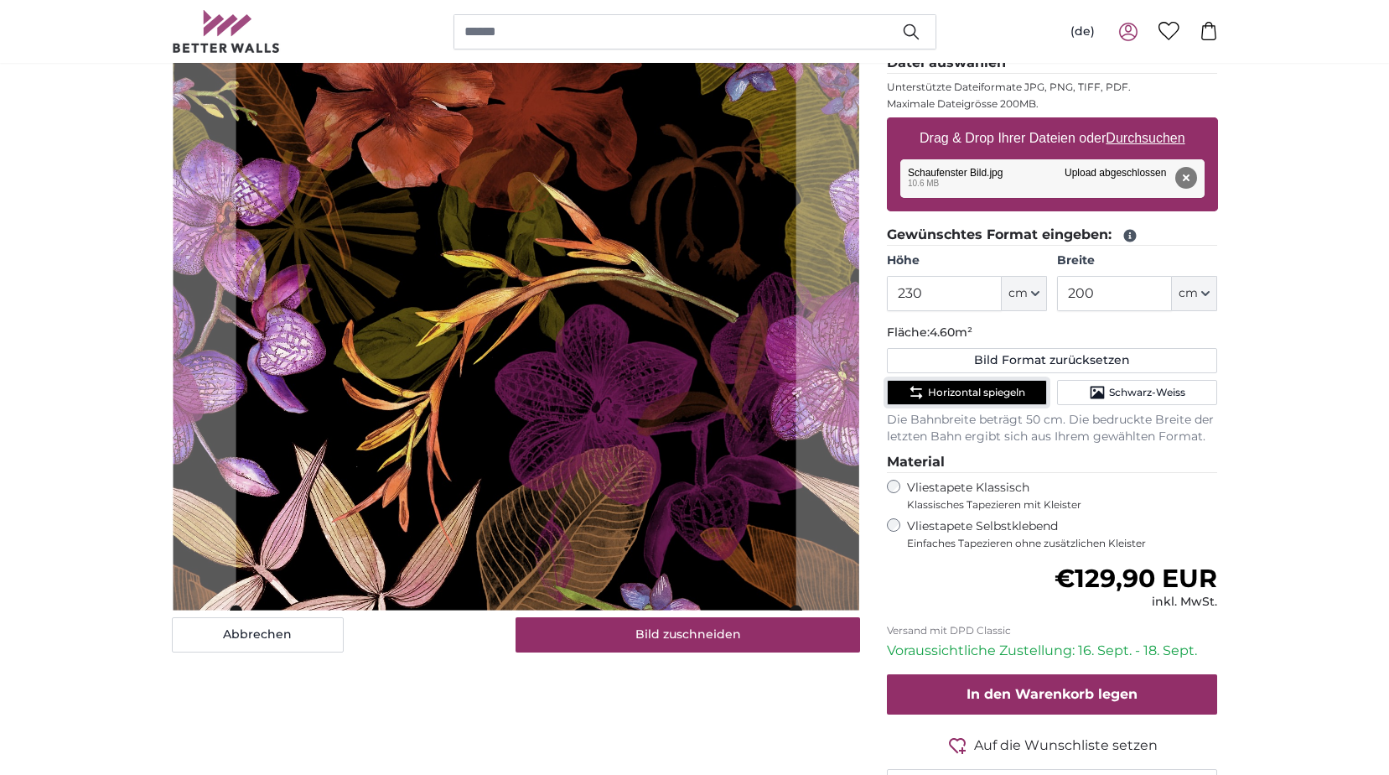
click at [0, 0] on slot at bounding box center [0, 0] width 0 height 0
click at [230, 371] on cropper-handle at bounding box center [235, 288] width 13 height 644
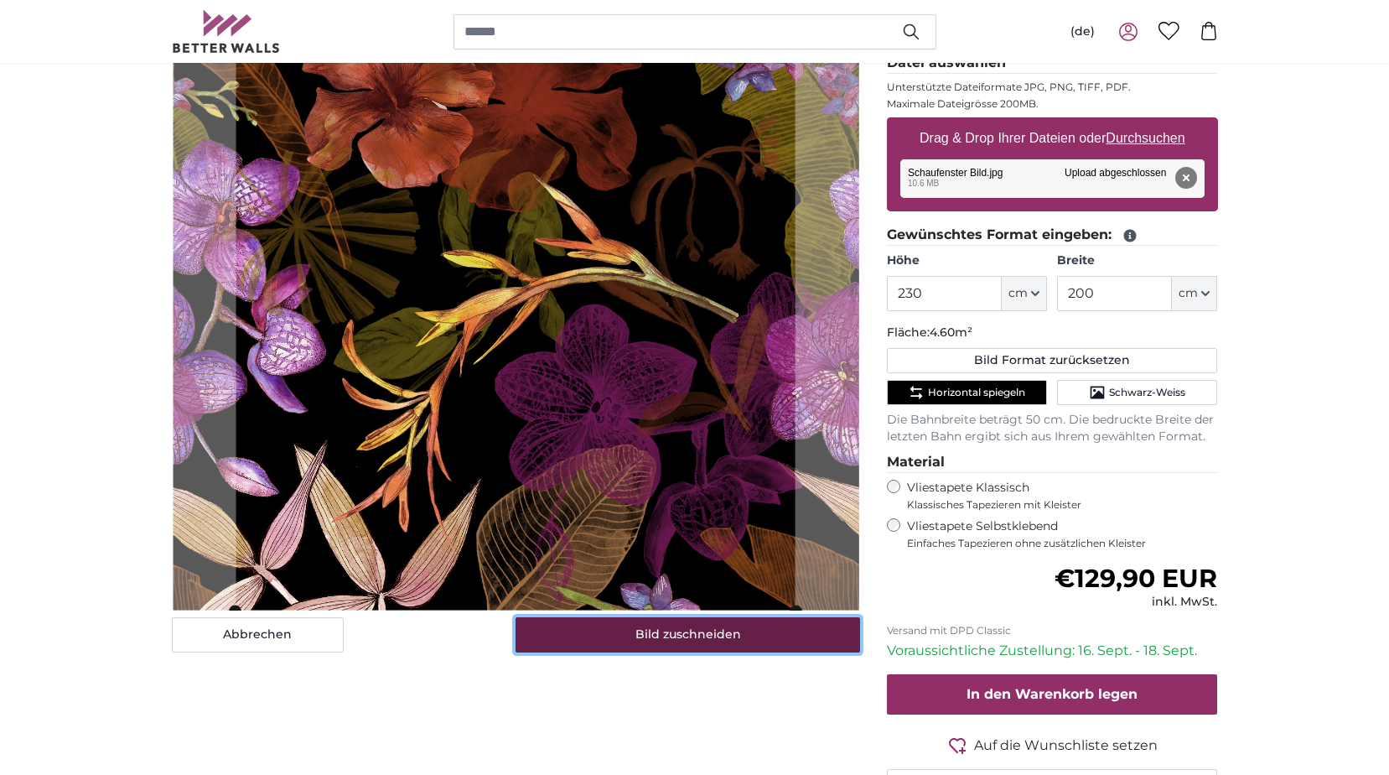
click at [699, 622] on button "Bild zuschneiden" at bounding box center [688, 634] width 345 height 35
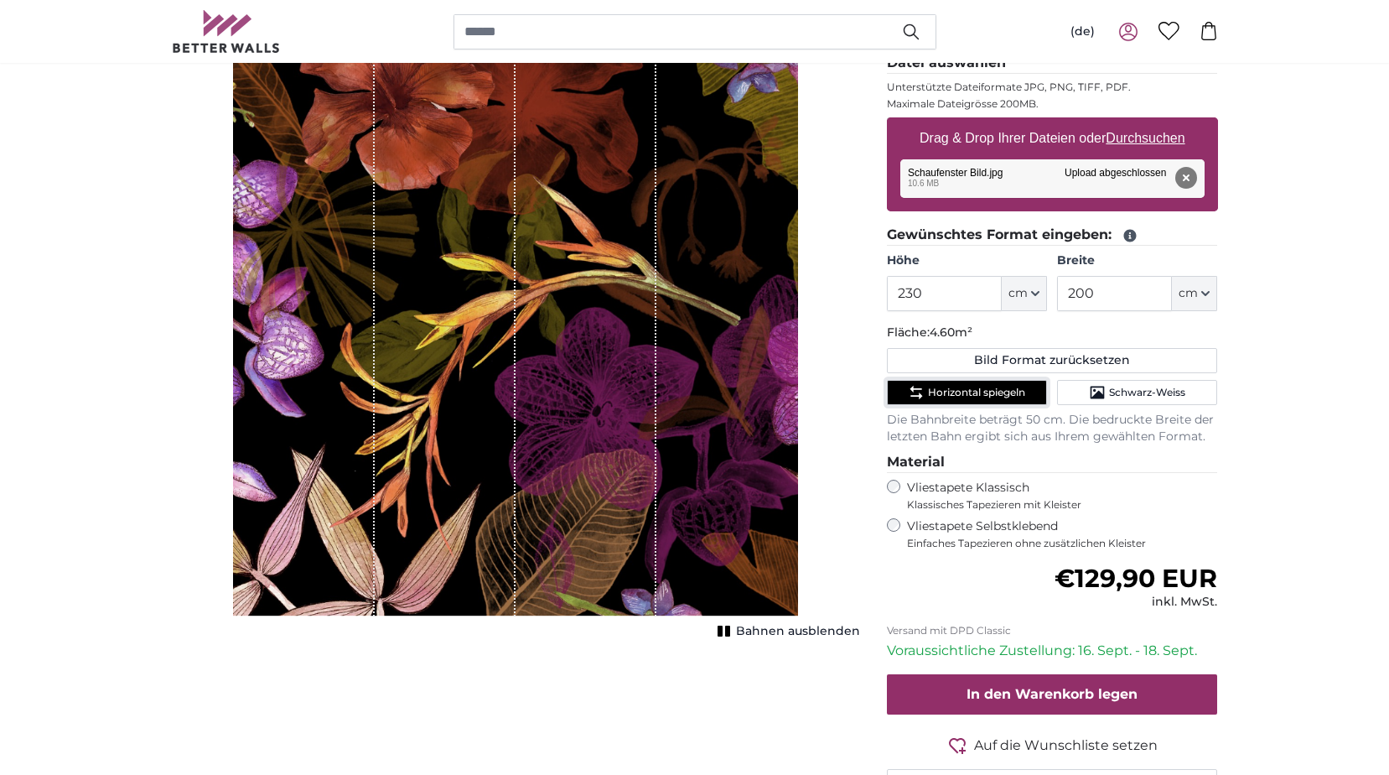
click at [956, 389] on span "Horizontal spiegeln" at bounding box center [976, 392] width 97 height 13
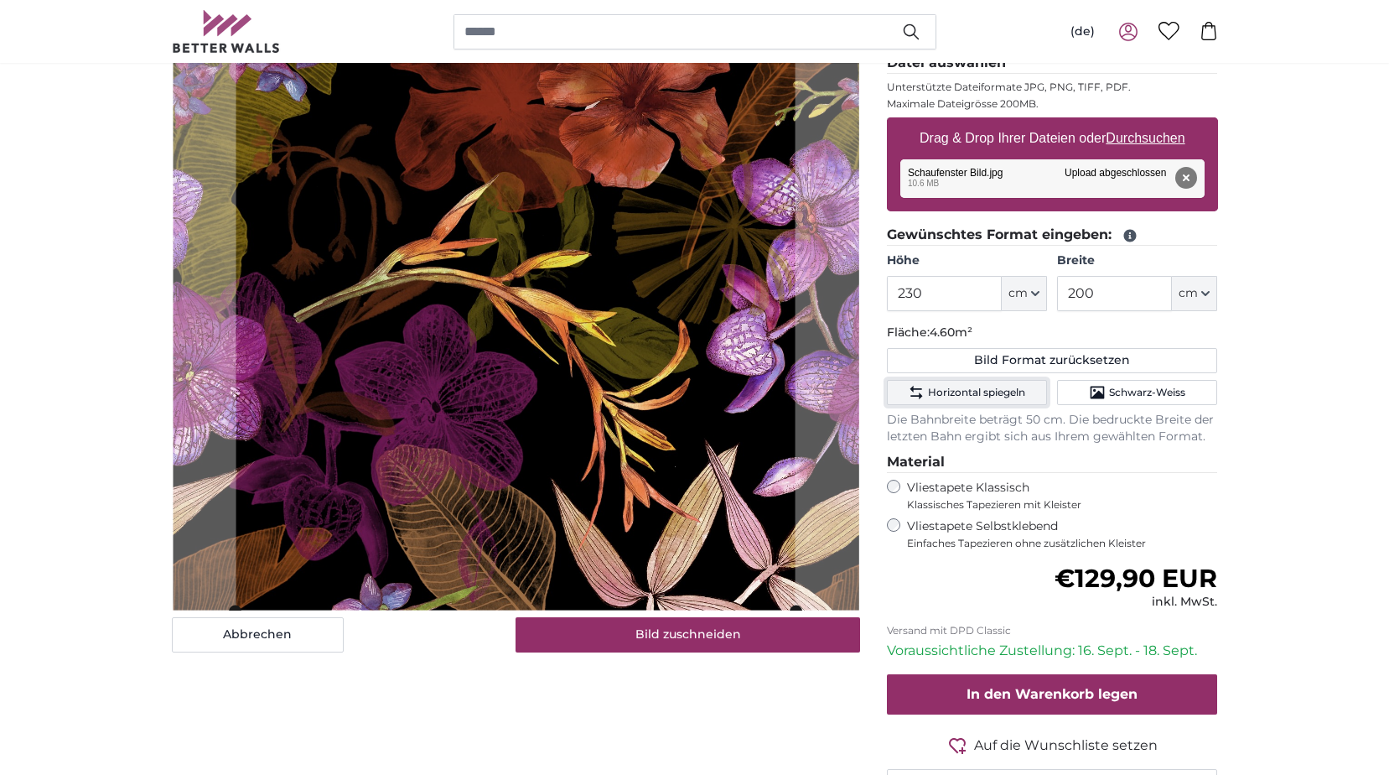
click at [956, 389] on span "Horizontal spiegeln" at bounding box center [976, 392] width 97 height 13
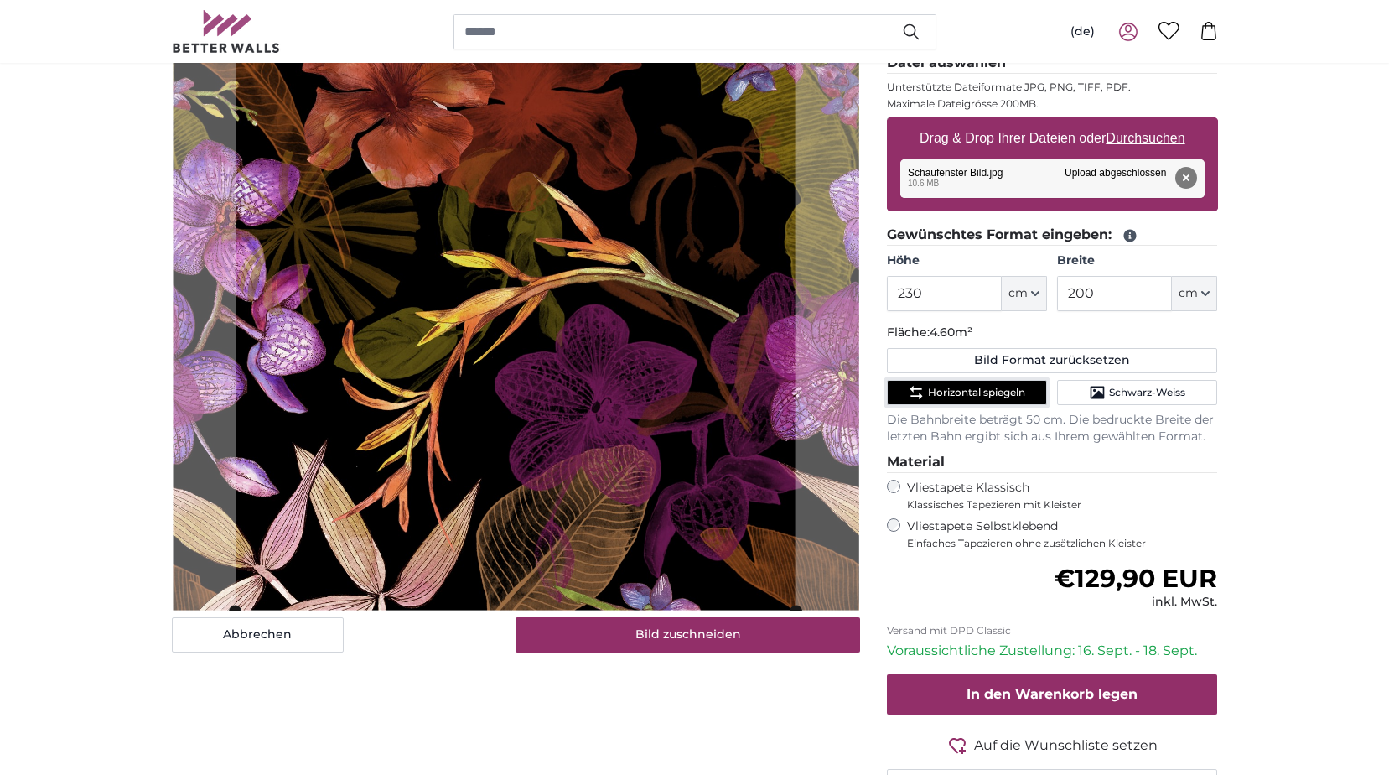
click at [956, 389] on span "Horizontal spiegeln" at bounding box center [976, 392] width 97 height 13
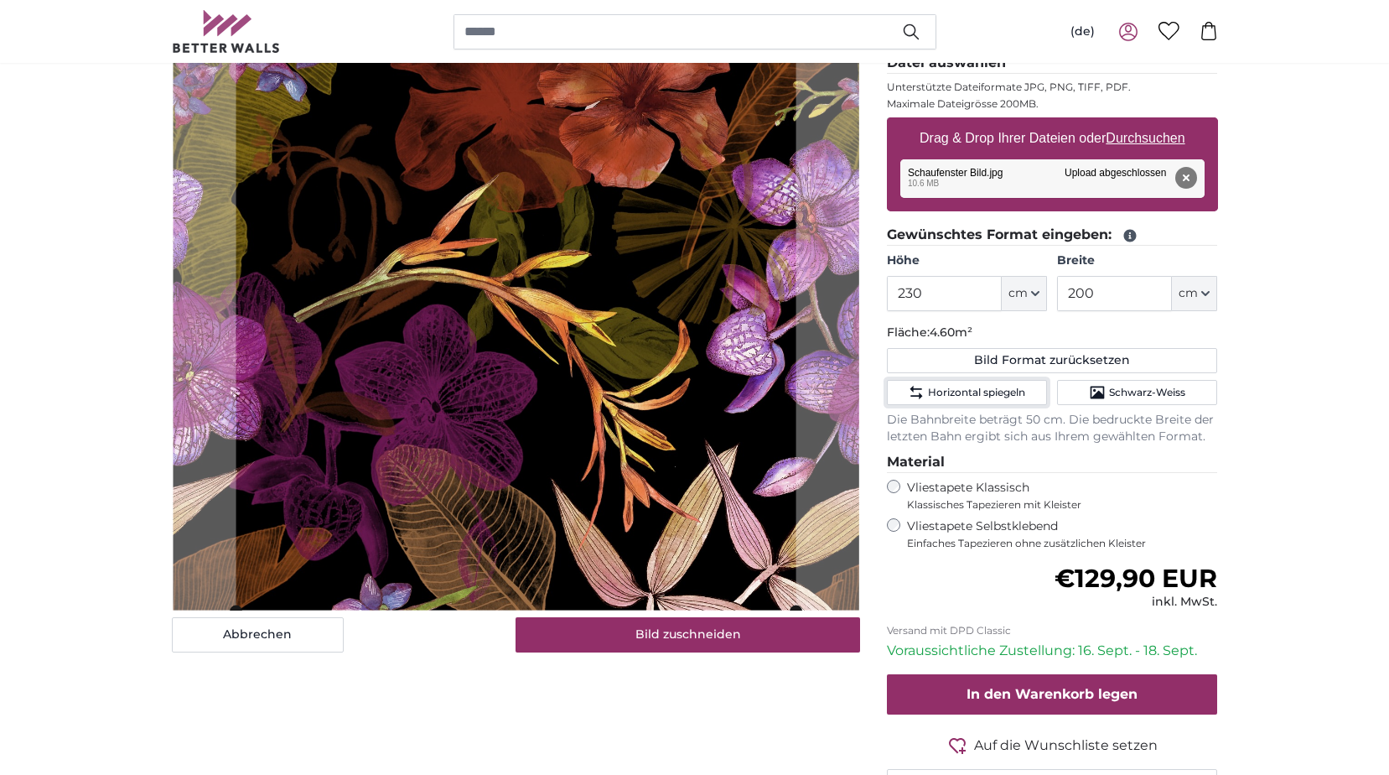
click at [0, 0] on slot at bounding box center [0, 0] width 0 height 0
click at [863, 357] on div "Abbrechen Bild zuschneiden Bahnen ausblenden" at bounding box center [515, 401] width 715 height 871
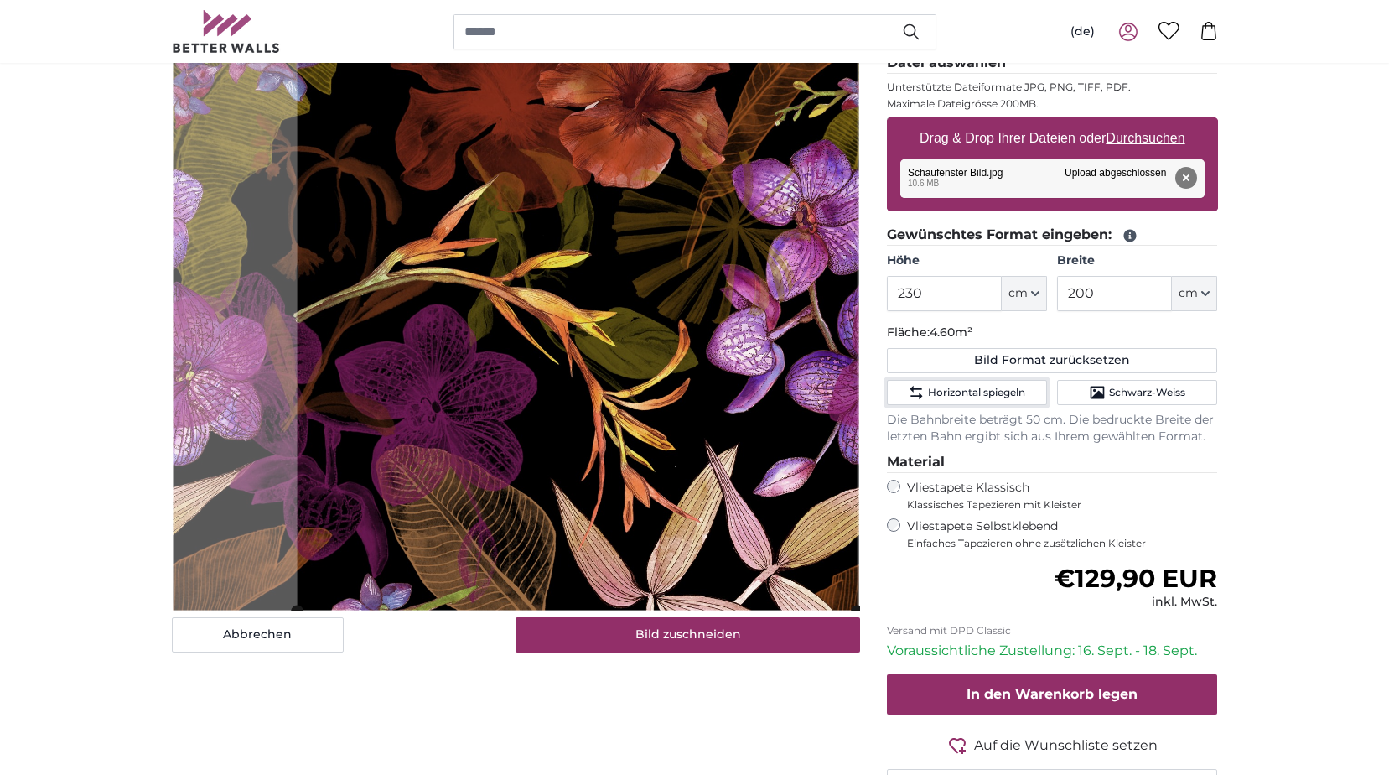
click at [847, 329] on cropper-handle at bounding box center [577, 288] width 560 height 644
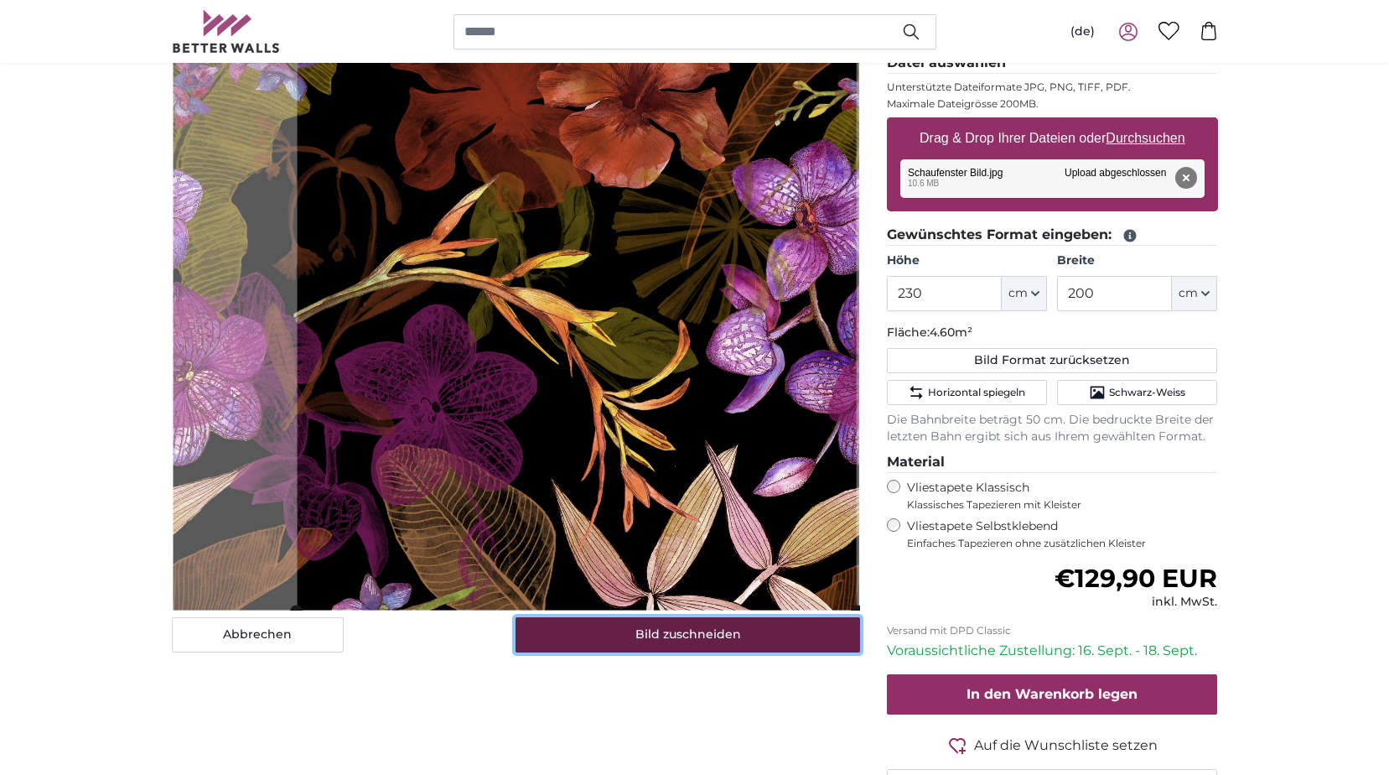
click at [660, 635] on button "Bild zuschneiden" at bounding box center [688, 634] width 345 height 35
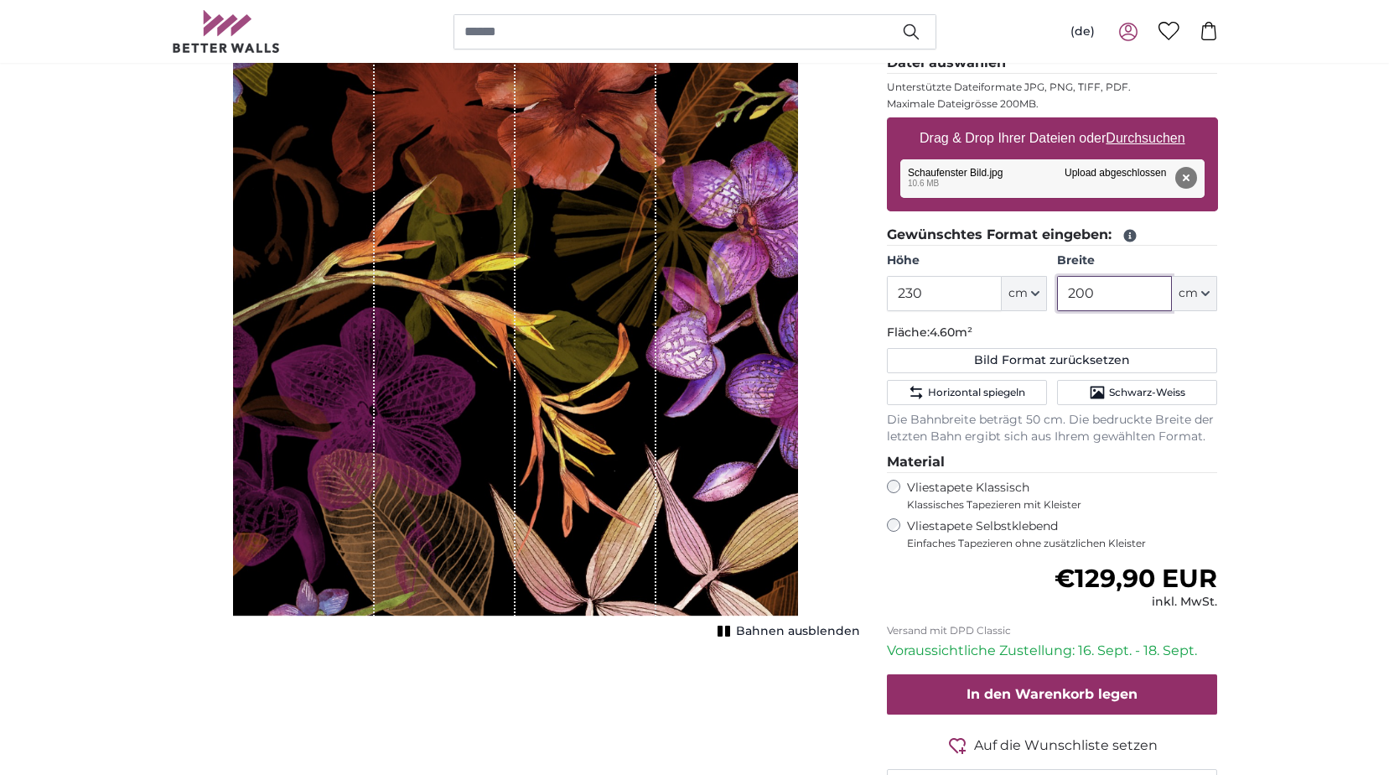
click at [1101, 293] on input "200" at bounding box center [1114, 293] width 115 height 35
click at [949, 389] on span "Horizontal spiegeln" at bounding box center [976, 392] width 97 height 13
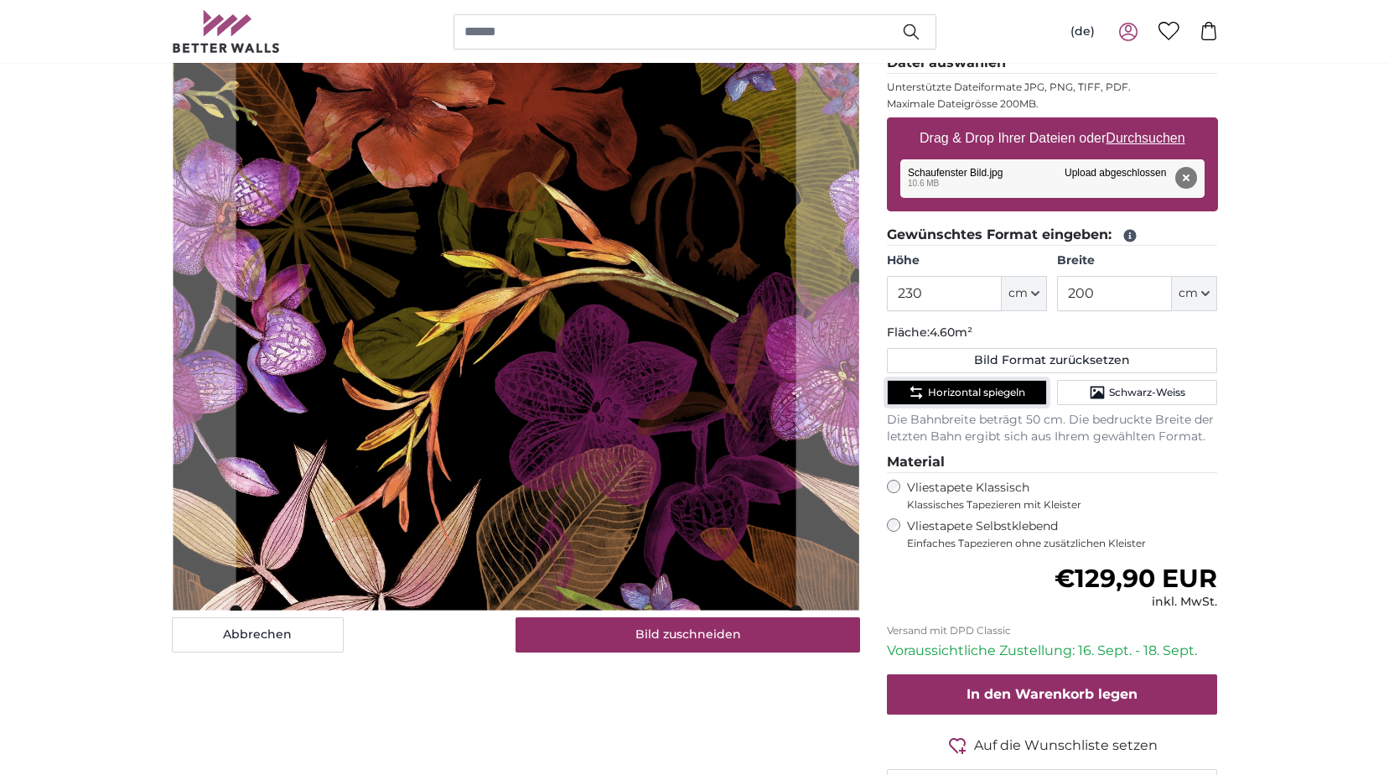
click at [0, 0] on slot at bounding box center [0, 0] width 0 height 0
click at [232, 549] on cropper-handle at bounding box center [235, 288] width 13 height 644
click at [240, 579] on cropper-handle at bounding box center [235, 288] width 13 height 644
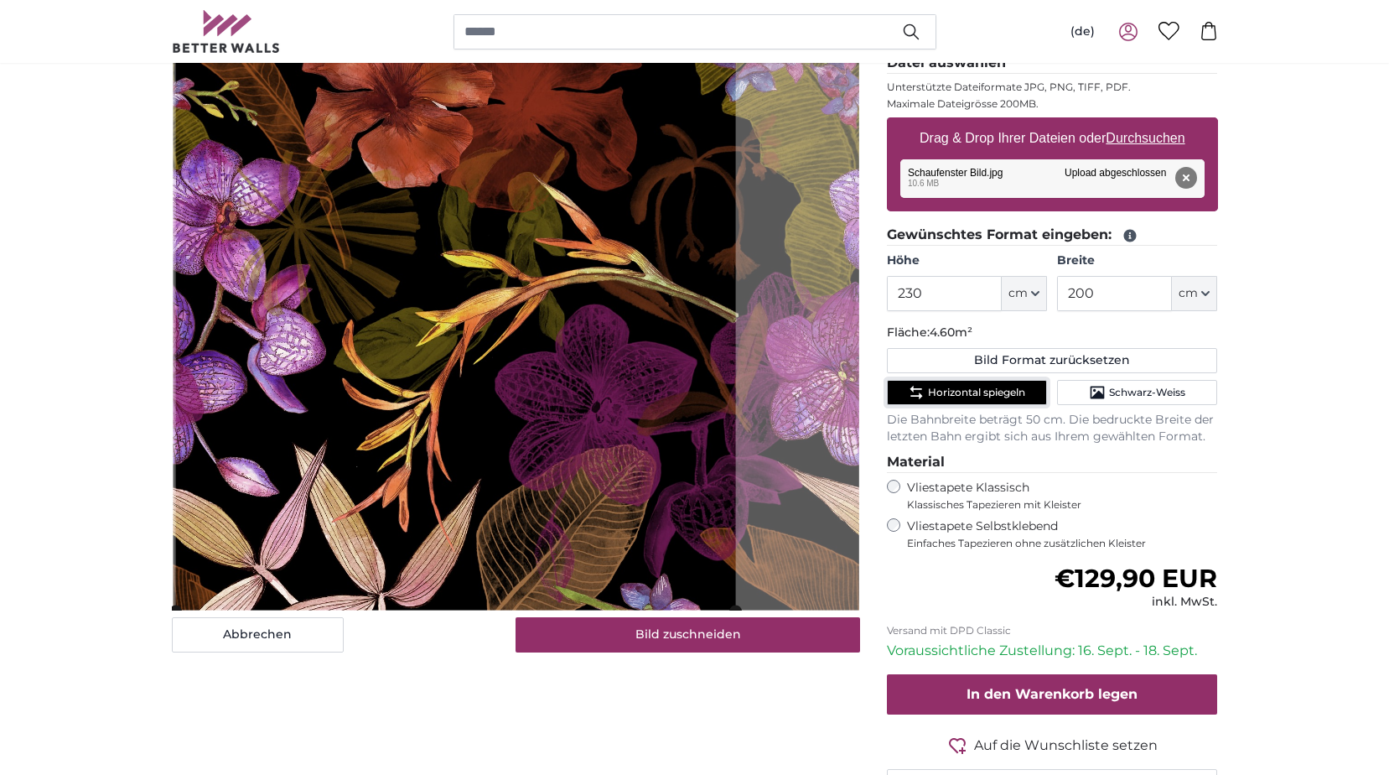
click at [194, 542] on cropper-handle at bounding box center [455, 288] width 560 height 644
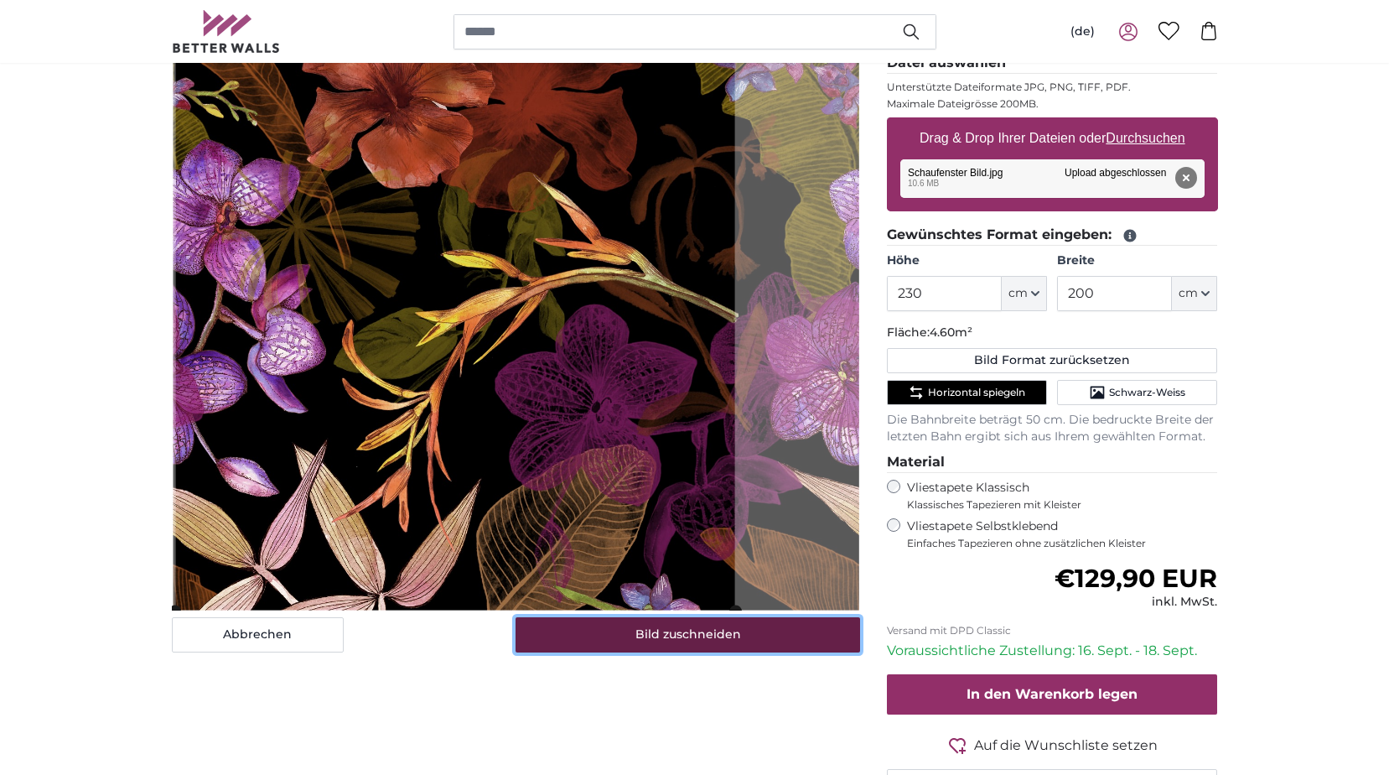
click at [635, 635] on button "Bild zuschneiden" at bounding box center [688, 634] width 345 height 35
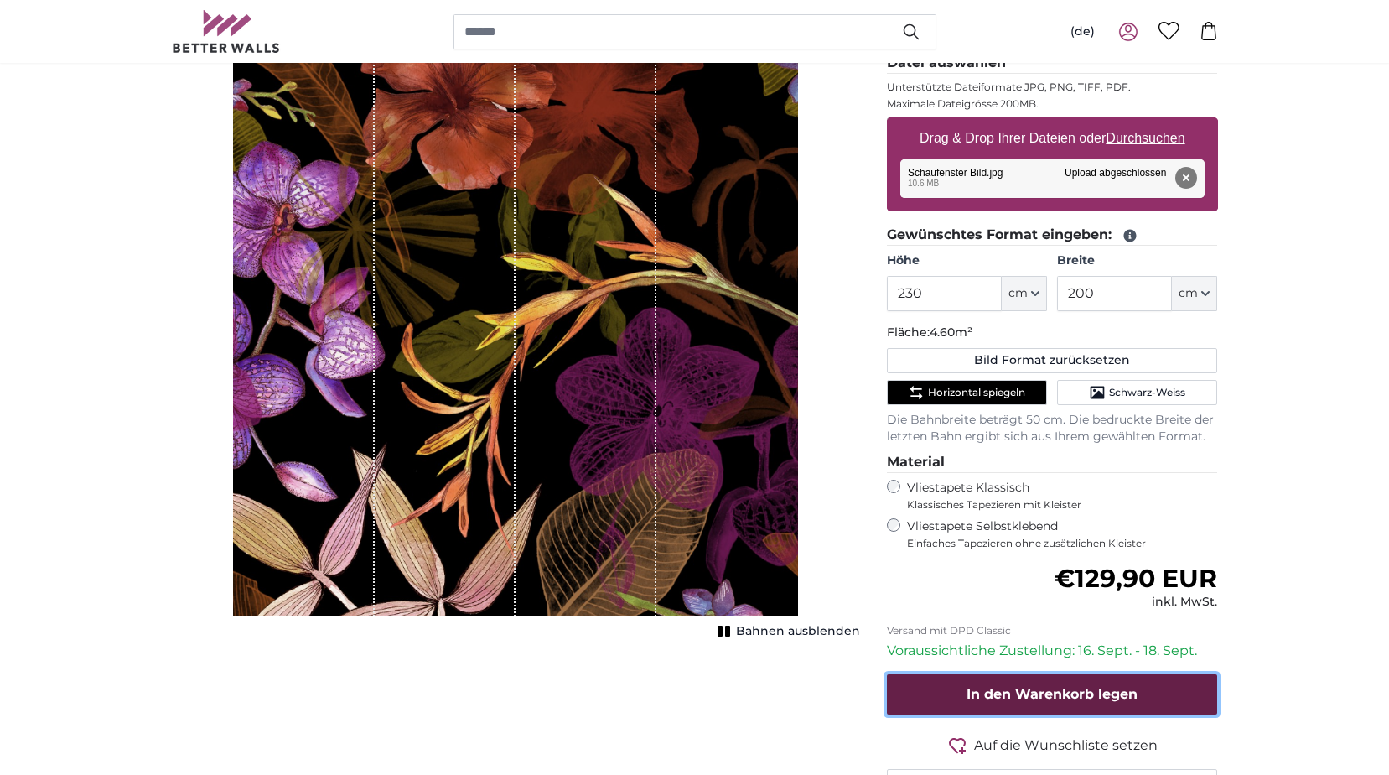
click at [1021, 687] on span "In den Warenkorb legen" at bounding box center [1051, 694] width 171 height 16
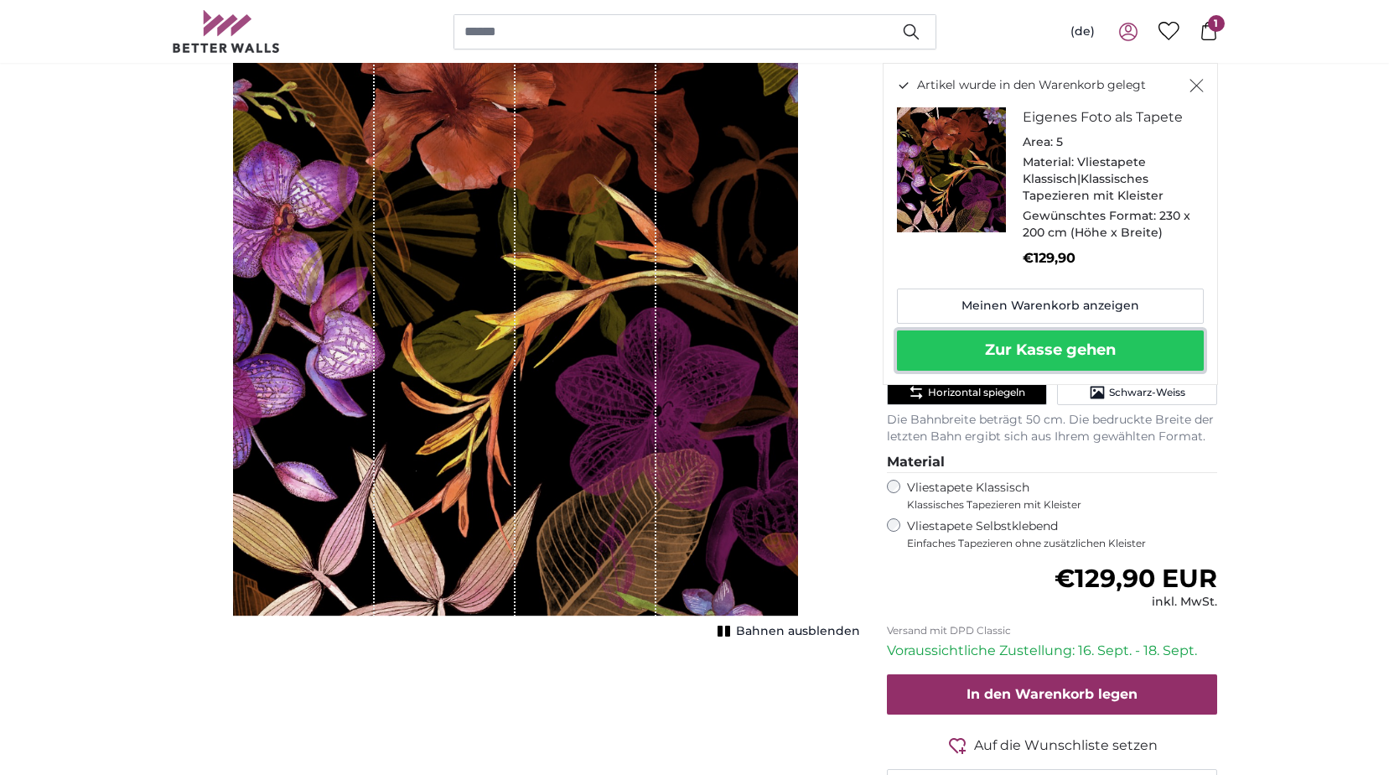
click at [978, 341] on button "Zur Kasse gehen" at bounding box center [1050, 350] width 307 height 40
